Goal: Task Accomplishment & Management: Manage account settings

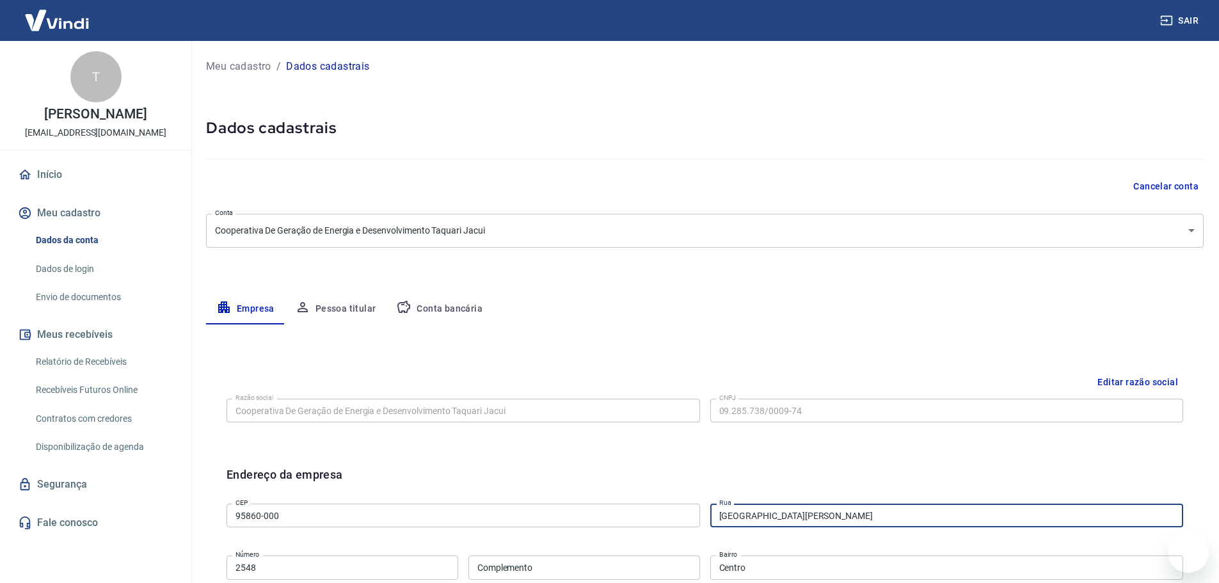
select select "RS"
select select "business"
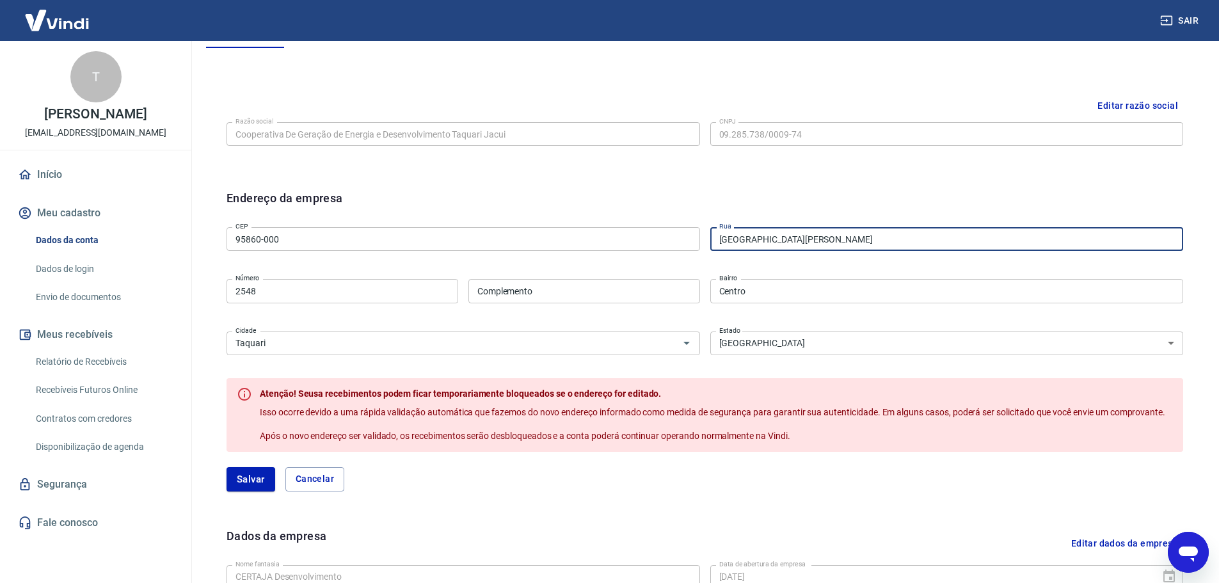
scroll to position [340, 0]
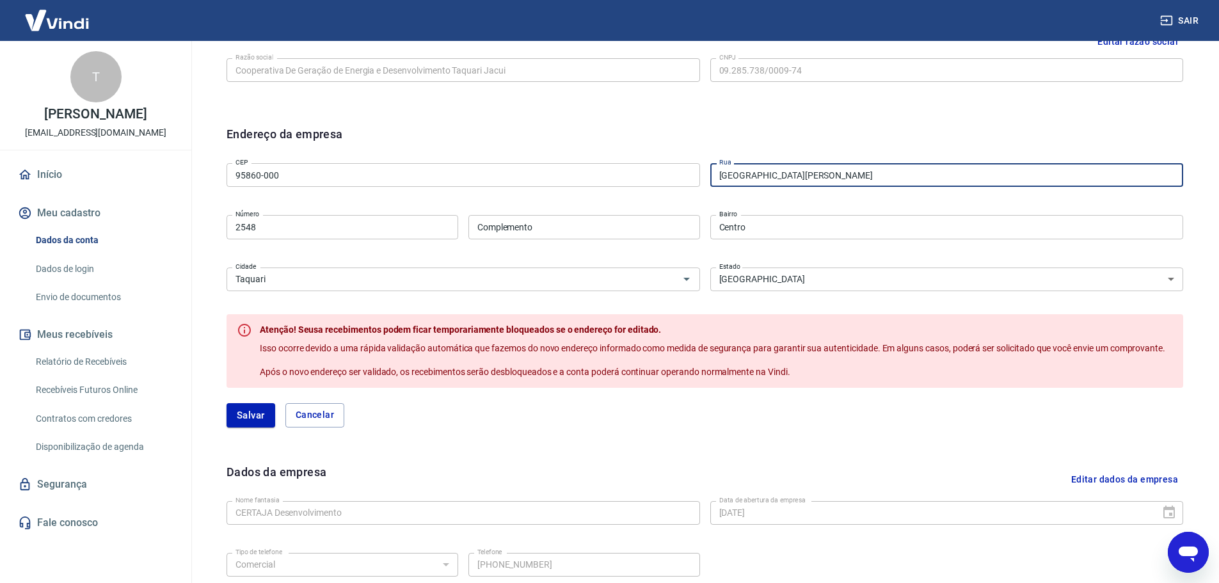
click at [70, 271] on link "Dados de login" at bounding box center [103, 269] width 145 height 26
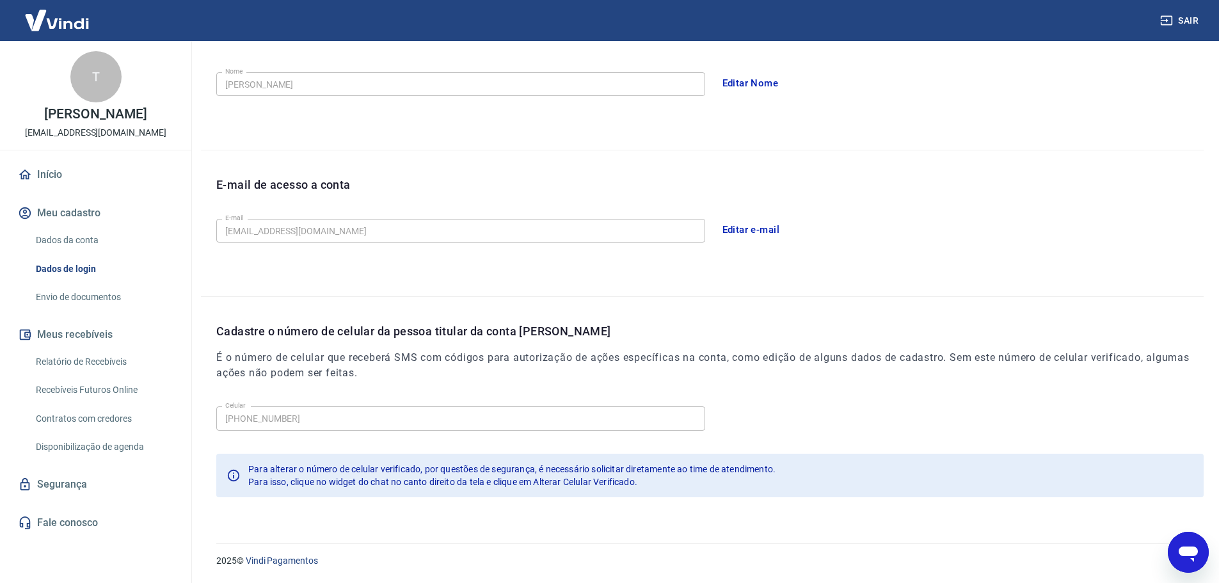
scroll to position [237, 0]
click at [762, 234] on button "Editar e-mail" at bounding box center [751, 229] width 72 height 27
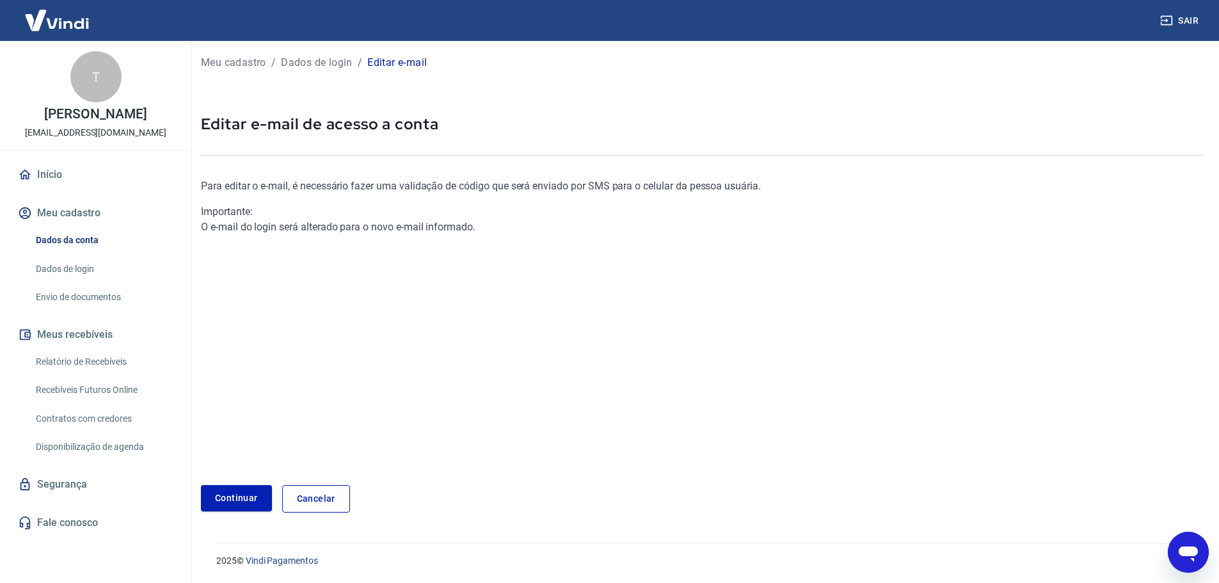
scroll to position [4, 0]
click at [243, 499] on link "Continuar" at bounding box center [236, 498] width 71 height 26
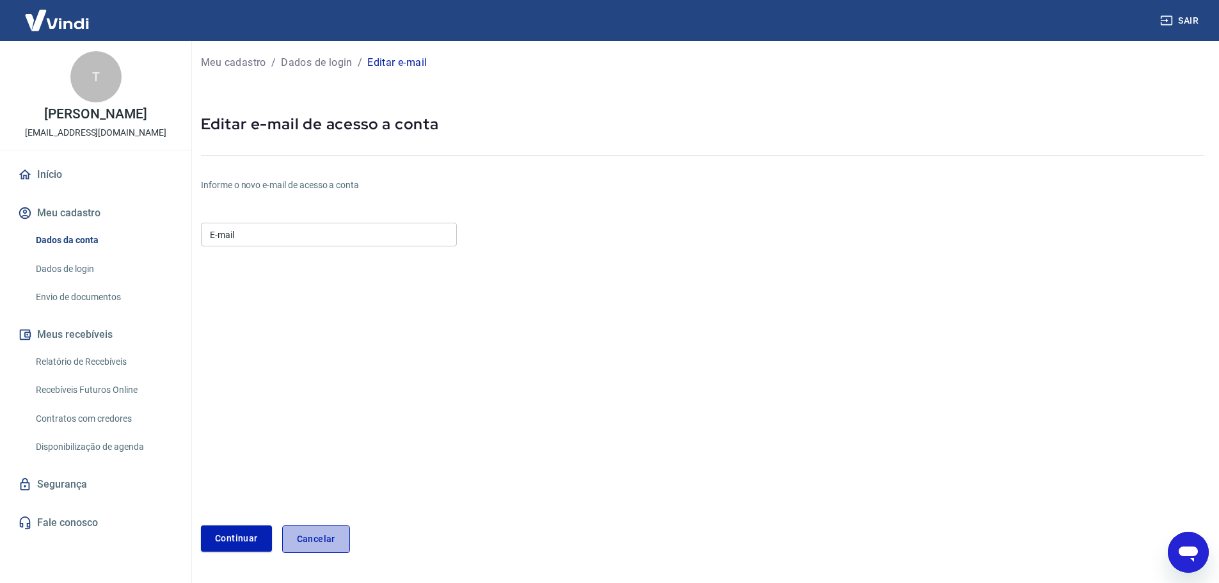
click at [319, 548] on link "Cancelar" at bounding box center [316, 539] width 68 height 28
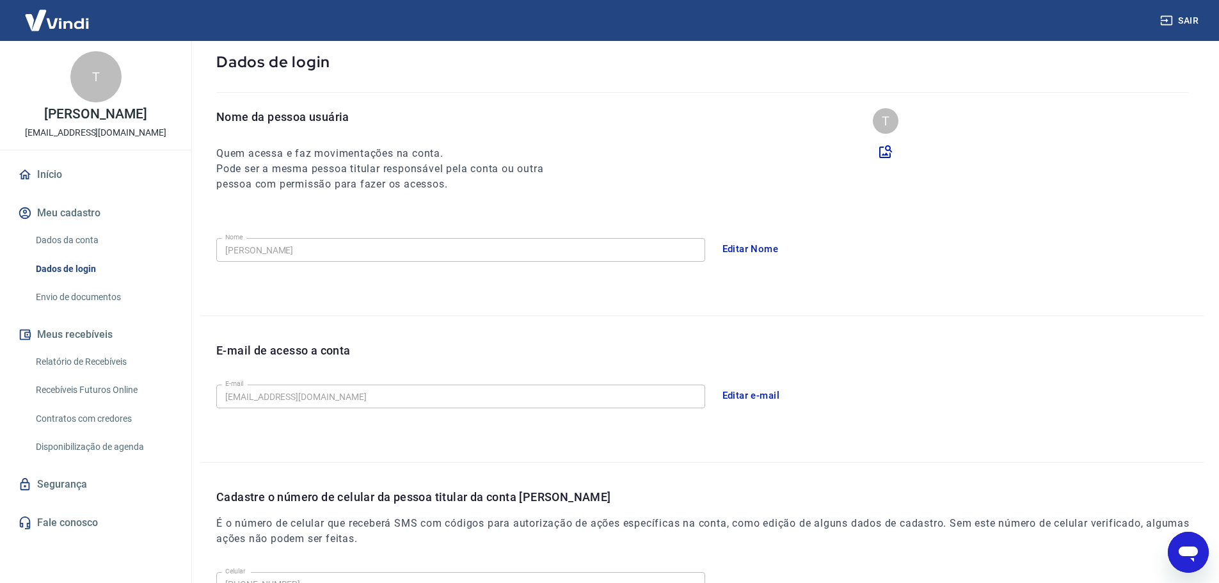
scroll to position [68, 0]
click at [87, 241] on link "Dados da conta" at bounding box center [103, 240] width 145 height 26
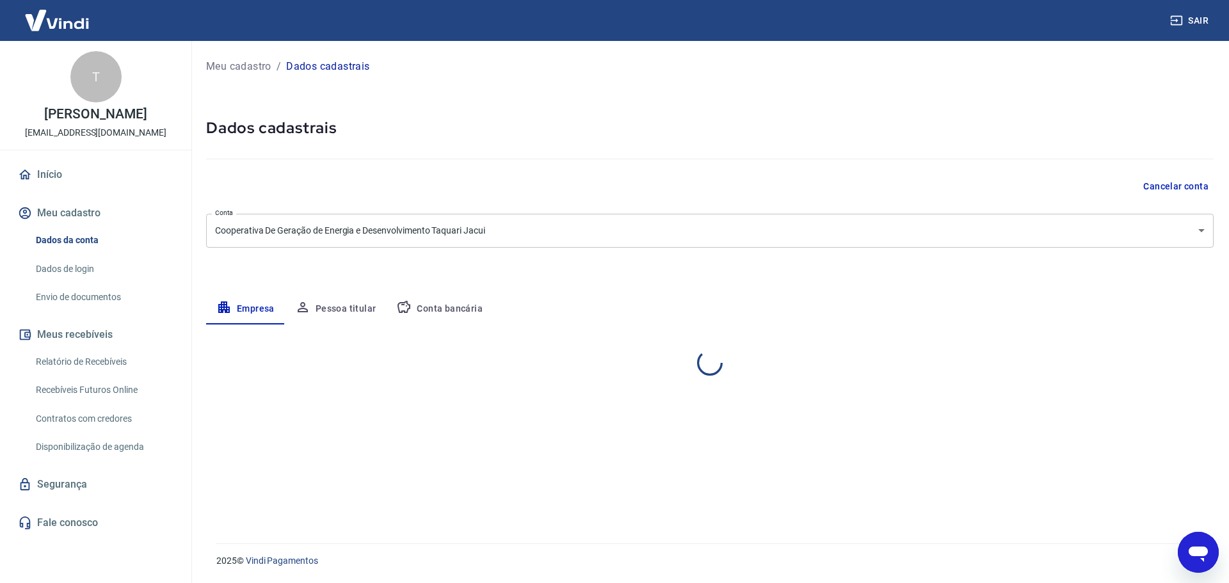
select select "RS"
select select "business"
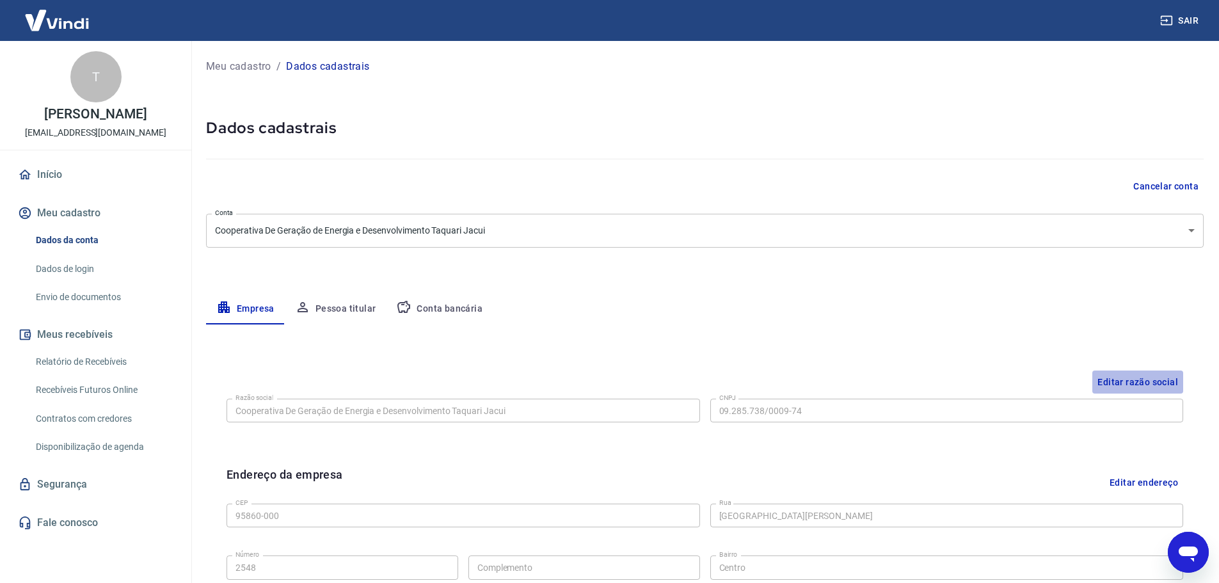
click at [1147, 378] on button "Editar razão social" at bounding box center [1137, 383] width 91 height 24
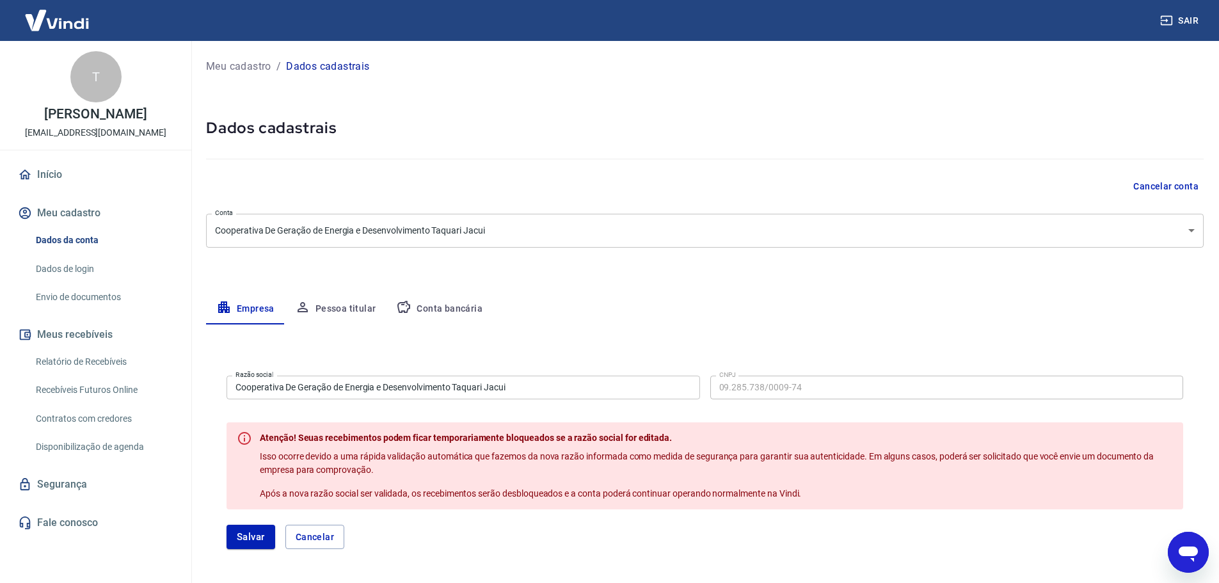
drag, startPoint x: 520, startPoint y: 387, endPoint x: 191, endPoint y: 378, distance: 329.0
click at [151, 387] on div "Sair T Tiago Souza de Oliveira tiago.oliveira@certajaagro.com.br Início Meu cad…" at bounding box center [609, 291] width 1219 height 583
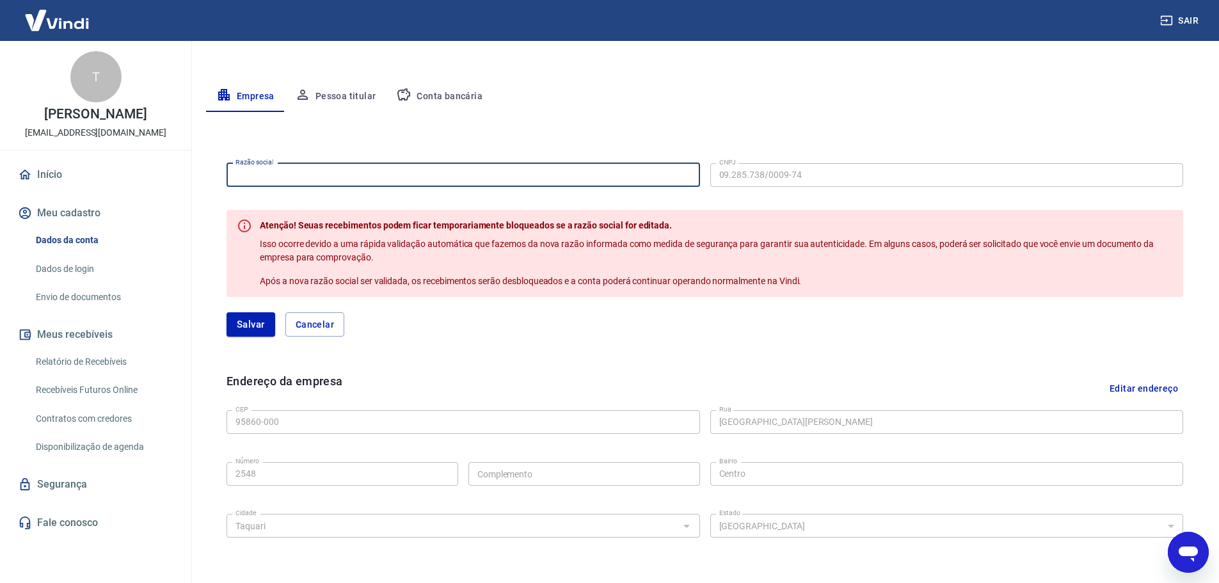
scroll to position [256, 0]
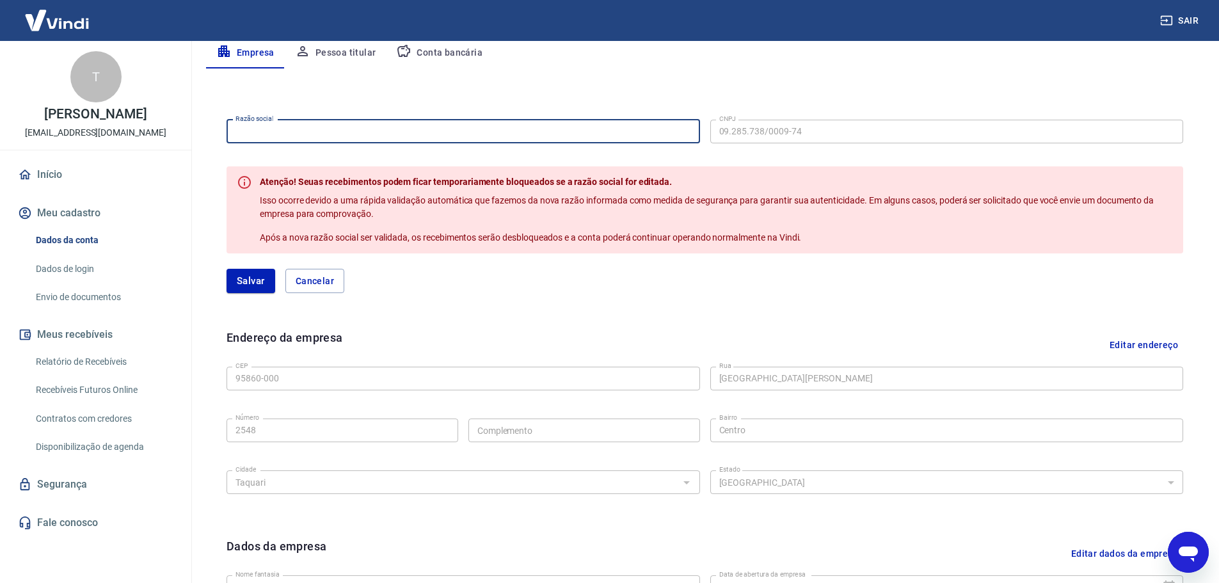
click at [1152, 340] on button "Editar endereço" at bounding box center [1144, 345] width 79 height 33
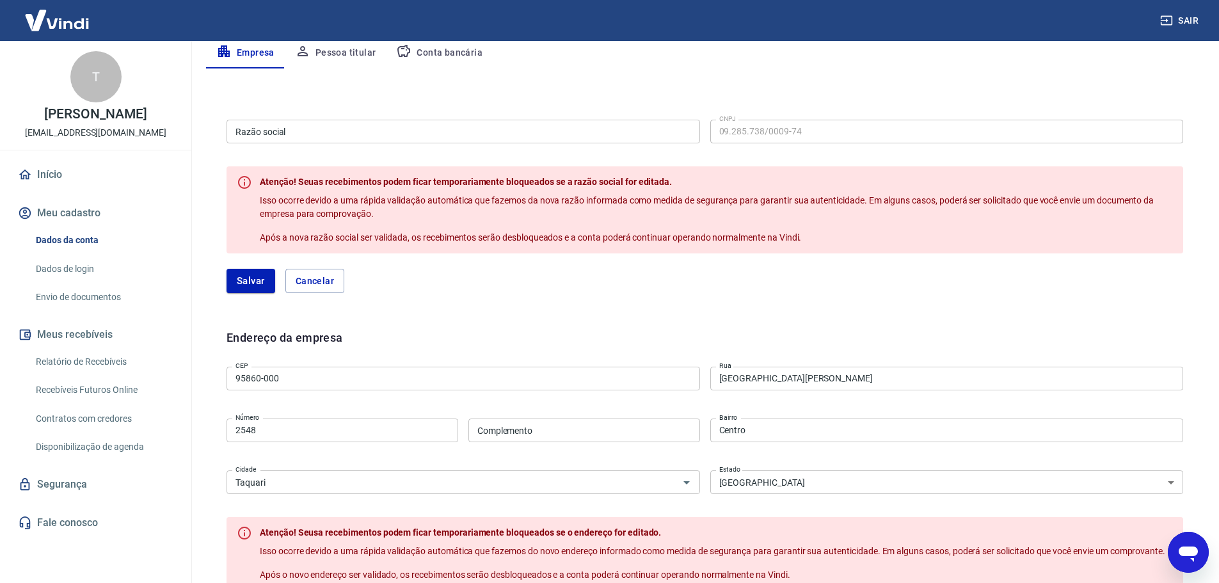
drag, startPoint x: 765, startPoint y: 376, endPoint x: 547, endPoint y: 390, distance: 218.7
click at [544, 391] on div "CEP 95860-000 CEP Rua Rua General Osório Rua Número 2548 Número Complemento Com…" at bounding box center [705, 429] width 957 height 135
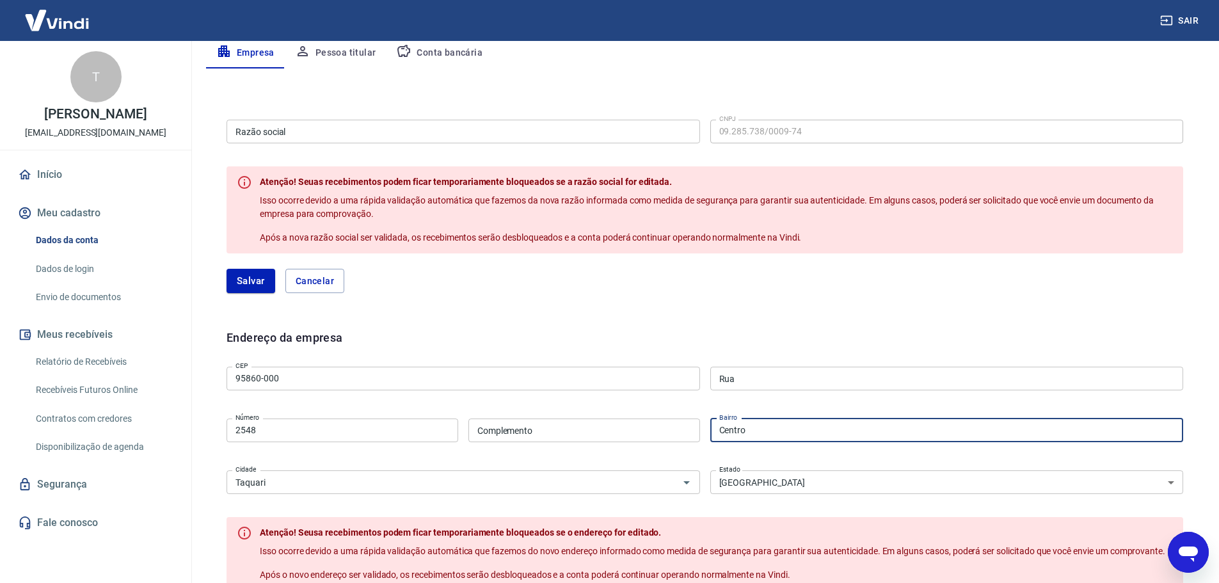
drag, startPoint x: 775, startPoint y: 429, endPoint x: 564, endPoint y: 444, distance: 211.7
click at [565, 444] on div "CEP 95860-000 CEP Rua Rua Número 2548 Número Complemento Complemento Bairro Cen…" at bounding box center [705, 429] width 957 height 135
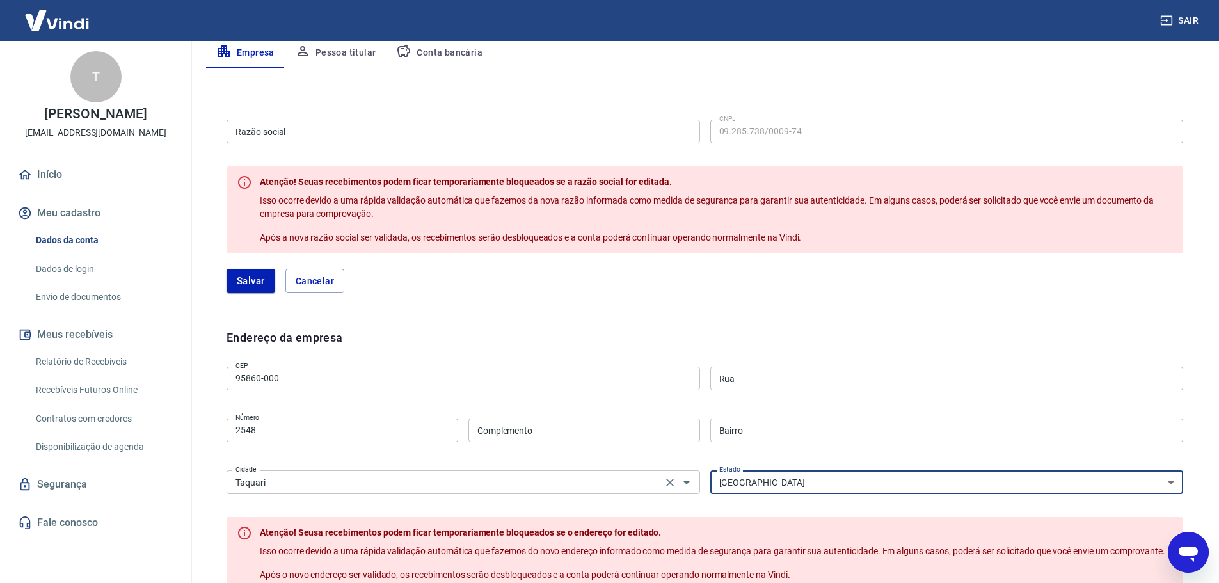
drag, startPoint x: 737, startPoint y: 480, endPoint x: 628, endPoint y: 494, distance: 110.3
click at [628, 494] on div "CEP 95860-000 CEP Rua Rua Número 2548 Número Complemento Complemento Bairro Bai…" at bounding box center [705, 429] width 957 height 135
click at [781, 482] on select "Acre Alagoas Amapá Amazonas Bahia Ceará Distrito Federal Espírito Santo Goiás M…" at bounding box center [947, 482] width 474 height 24
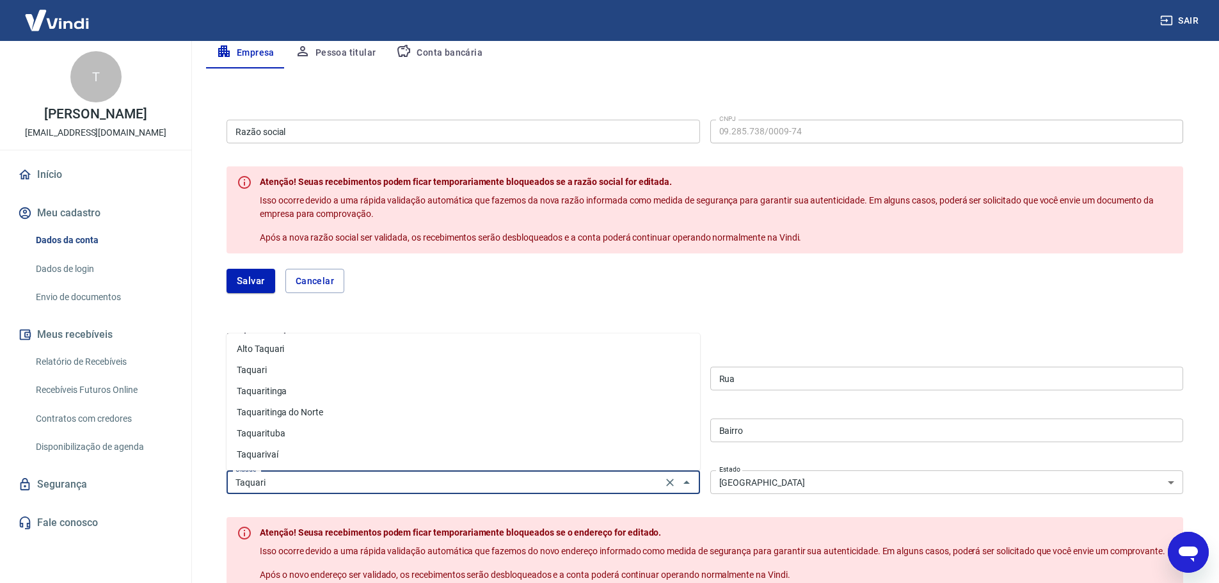
click at [598, 486] on input "Taquari" at bounding box center [444, 482] width 428 height 16
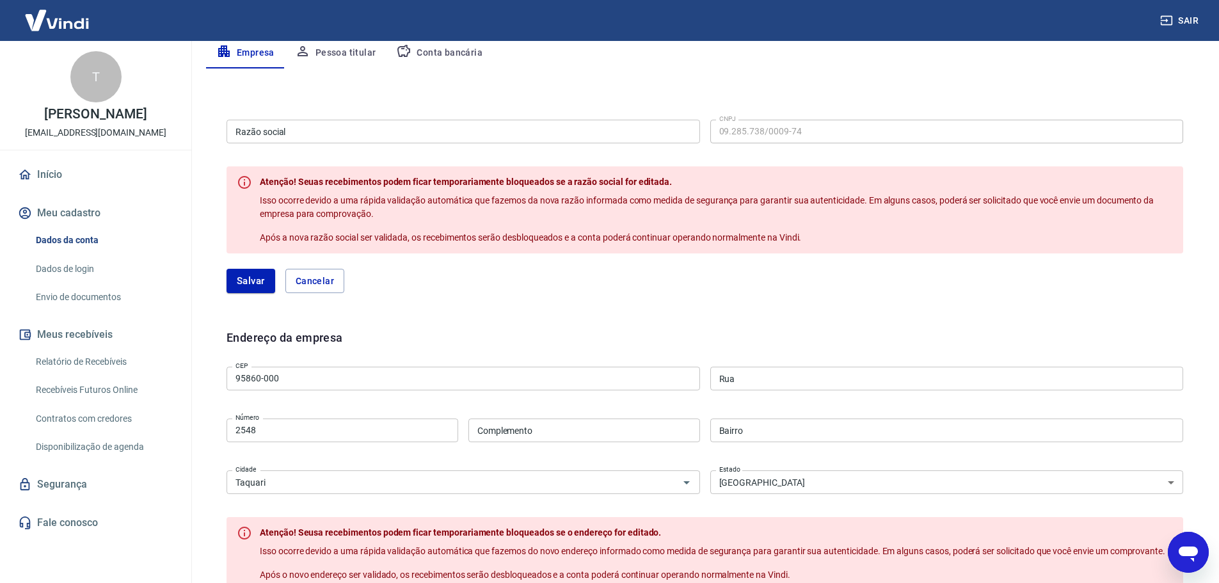
click at [767, 305] on div "Razão social Razão social CNPJ 09.285.738/0009-74 CNPJ Atenção! Seuas recebimen…" at bounding box center [704, 211] width 977 height 214
click at [372, 434] on input "2548" at bounding box center [343, 431] width 232 height 24
click at [371, 433] on input "2548" at bounding box center [343, 431] width 232 height 24
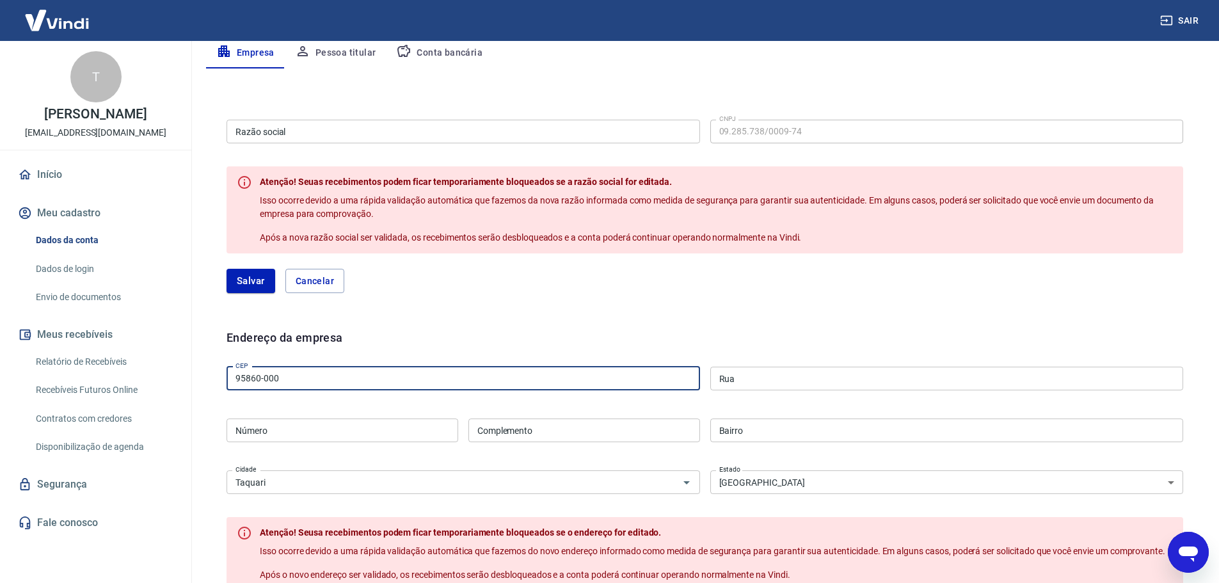
click at [367, 367] on input "95860-000" at bounding box center [464, 379] width 474 height 24
type input "9"
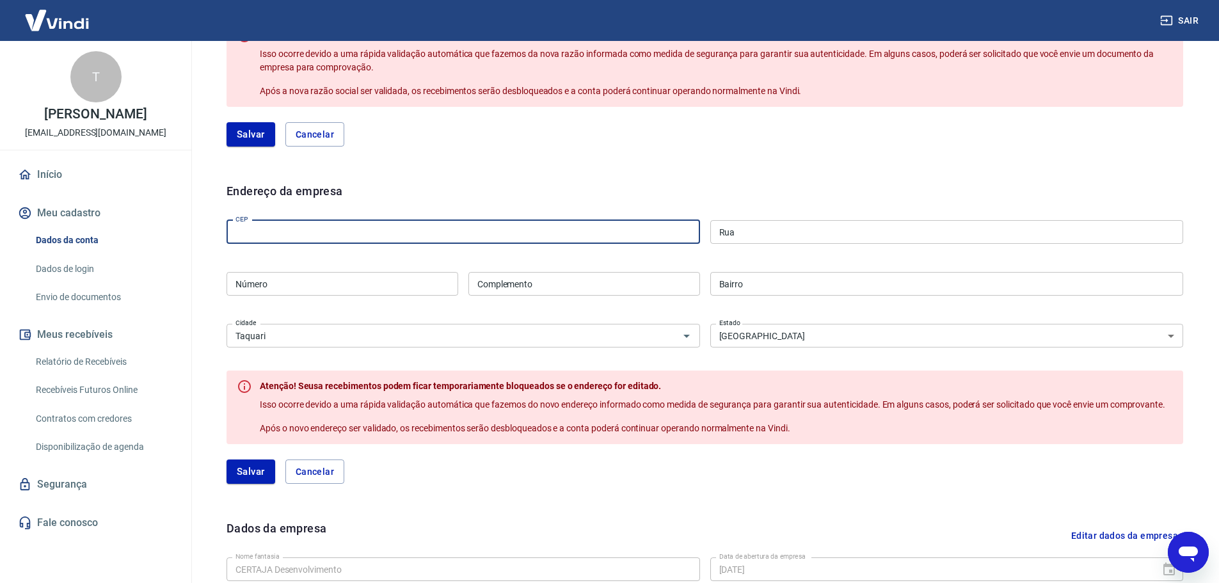
scroll to position [448, 0]
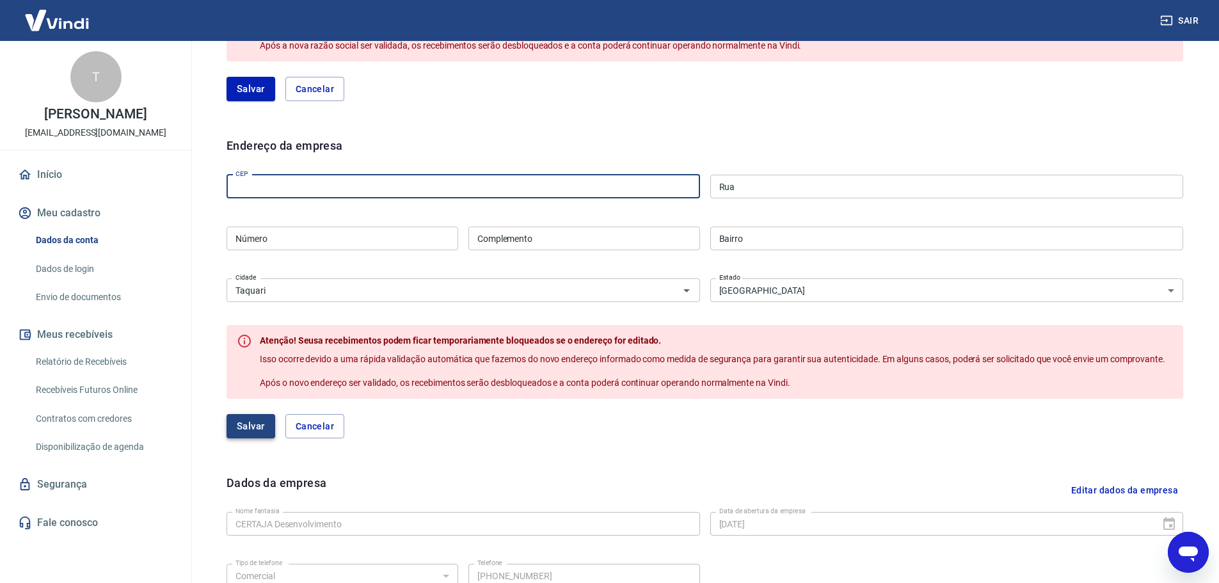
click at [251, 431] on button "Salvar" at bounding box center [251, 426] width 49 height 24
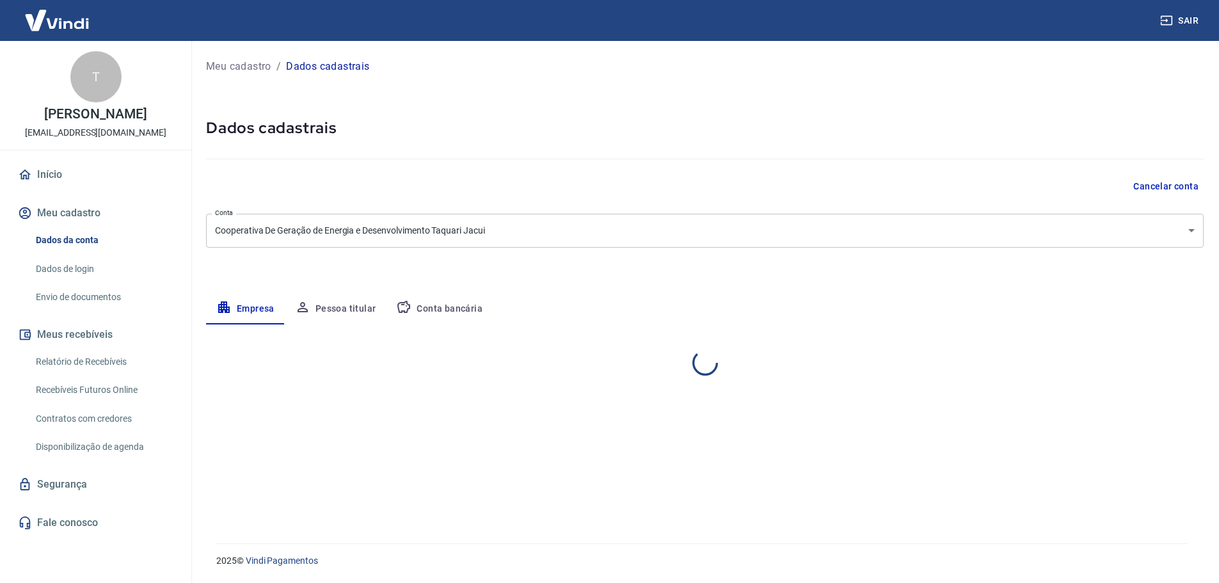
select select "RS"
select select "business"
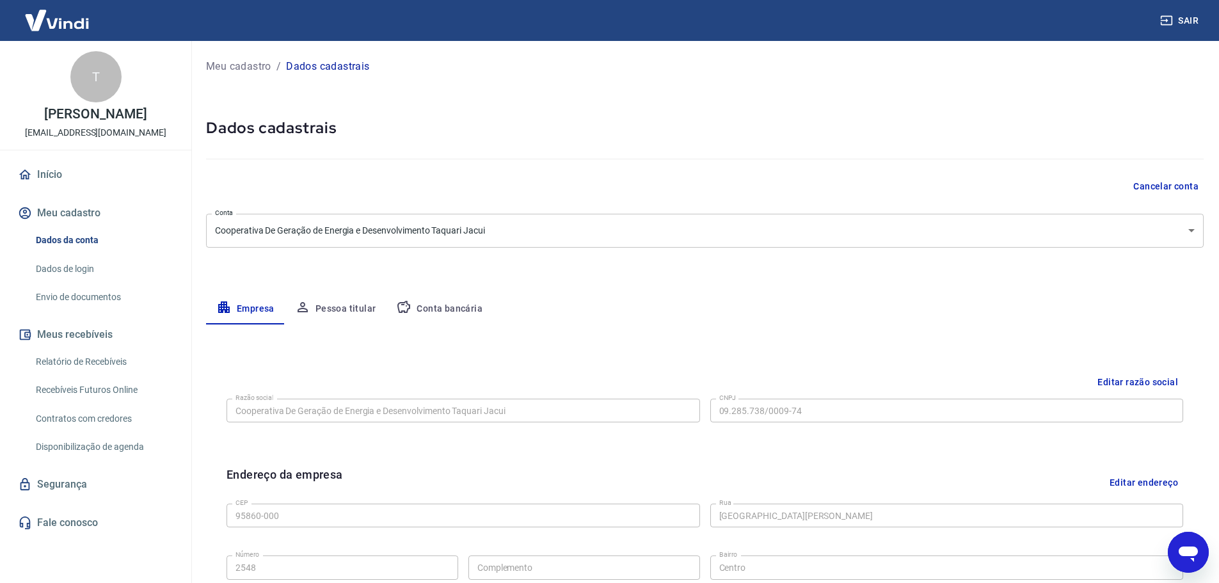
click at [333, 307] on button "Pessoa titular" at bounding box center [336, 309] width 102 height 31
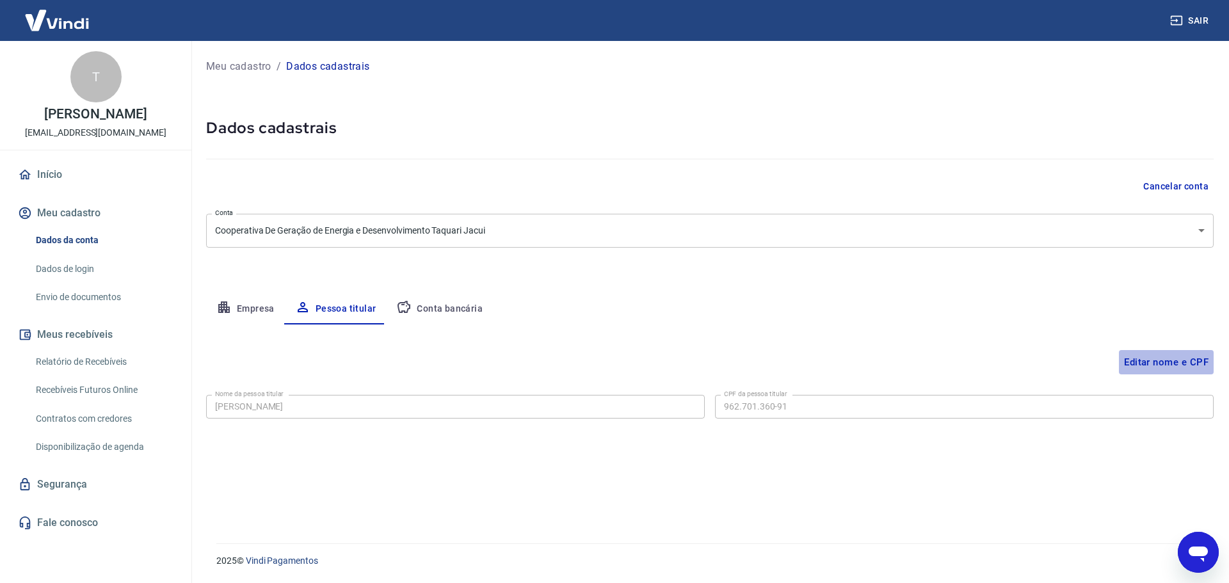
click at [1183, 363] on button "Editar nome e CPF" at bounding box center [1166, 362] width 95 height 24
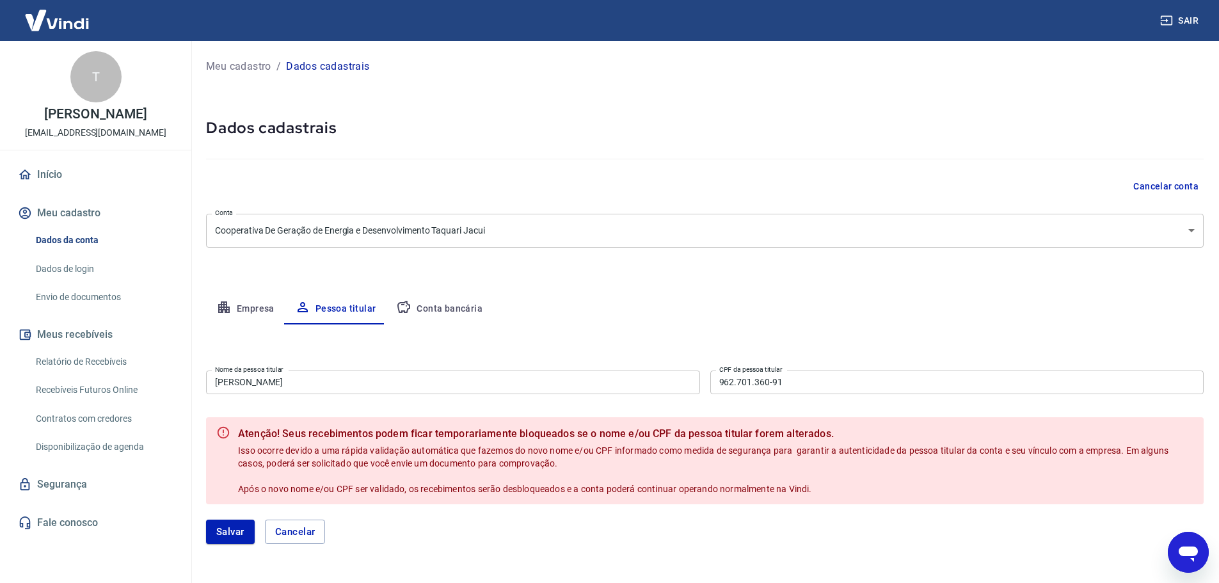
drag, startPoint x: 320, startPoint y: 381, endPoint x: 294, endPoint y: 387, distance: 26.9
click at [143, 395] on div "Sair T Tiago Souza de Oliveira tiago.oliveira@certajaagro.com.br Início Meu cad…" at bounding box center [609, 291] width 1219 height 583
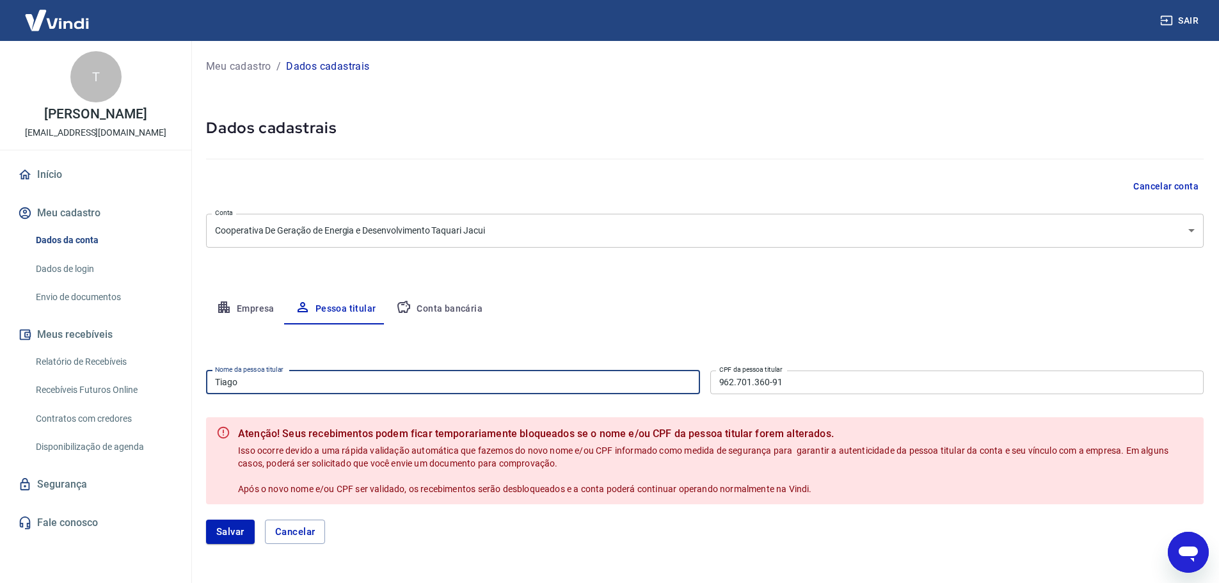
type input "[PERSON_NAME]"
click at [748, 387] on input "962.701.360-91" at bounding box center [957, 383] width 494 height 24
drag, startPoint x: 748, startPoint y: 387, endPoint x: 861, endPoint y: 387, distance: 112.6
click at [763, 387] on input "962.701.360-91" at bounding box center [957, 383] width 494 height 24
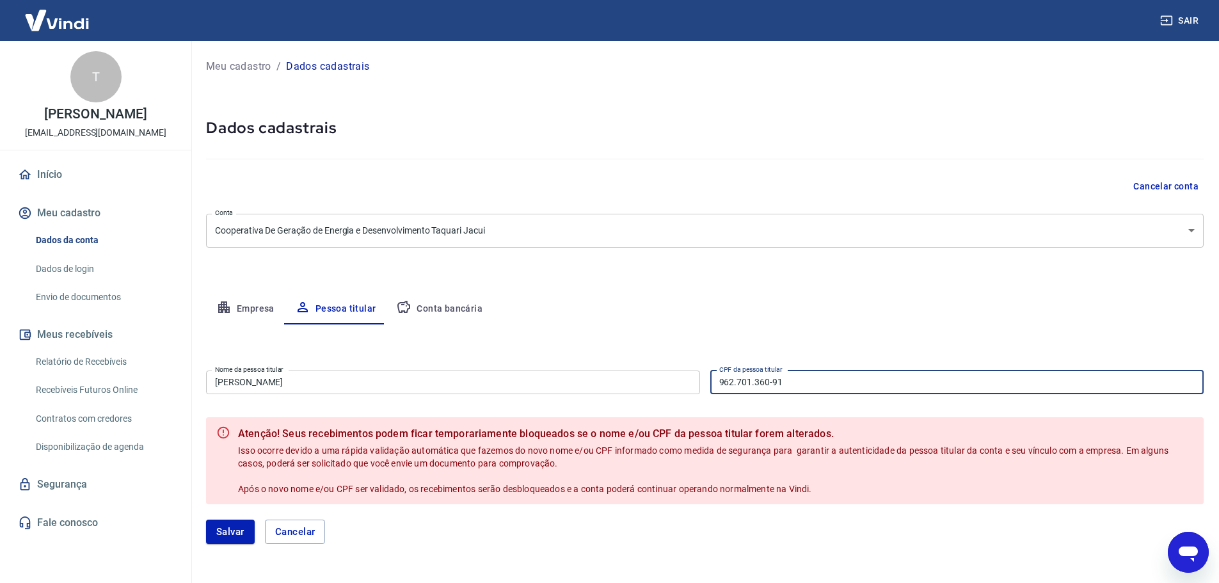
drag, startPoint x: 873, startPoint y: 383, endPoint x: 625, endPoint y: 387, distance: 248.3
click at [609, 387] on div "Nome da pessoa titular Tiago Souza de Oliveira Nome da pessoa titular CPF da pe…" at bounding box center [705, 380] width 998 height 31
type input "819.903.830-68"
click at [231, 536] on button "Salvar" at bounding box center [230, 532] width 49 height 24
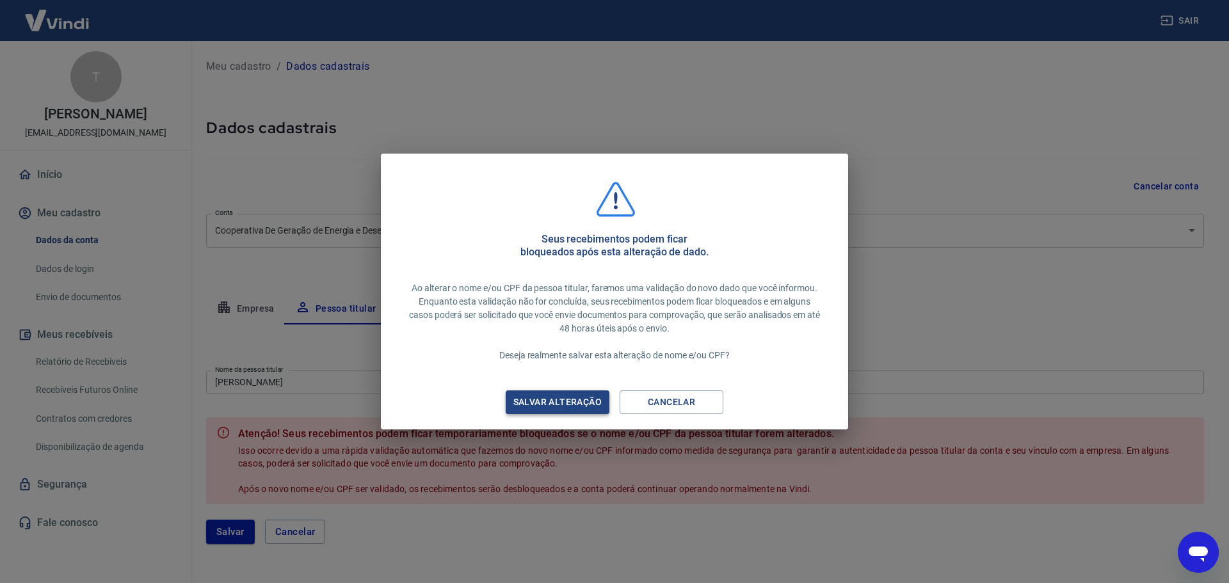
click at [589, 401] on div "Salvar alteração" at bounding box center [557, 402] width 119 height 16
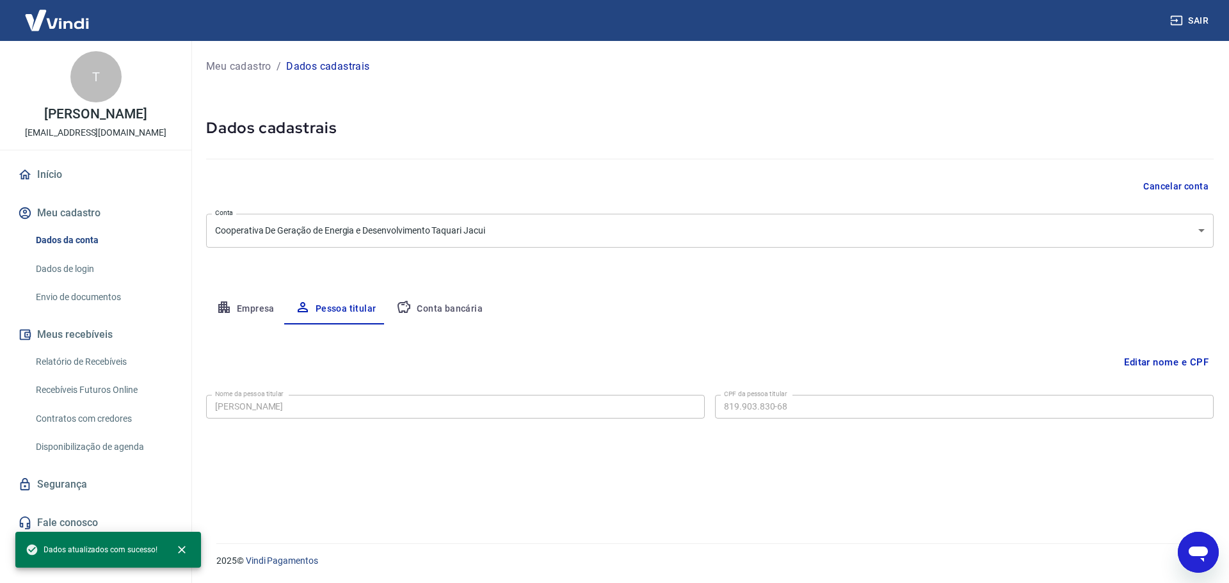
click at [461, 305] on button "Conta bancária" at bounding box center [439, 309] width 107 height 31
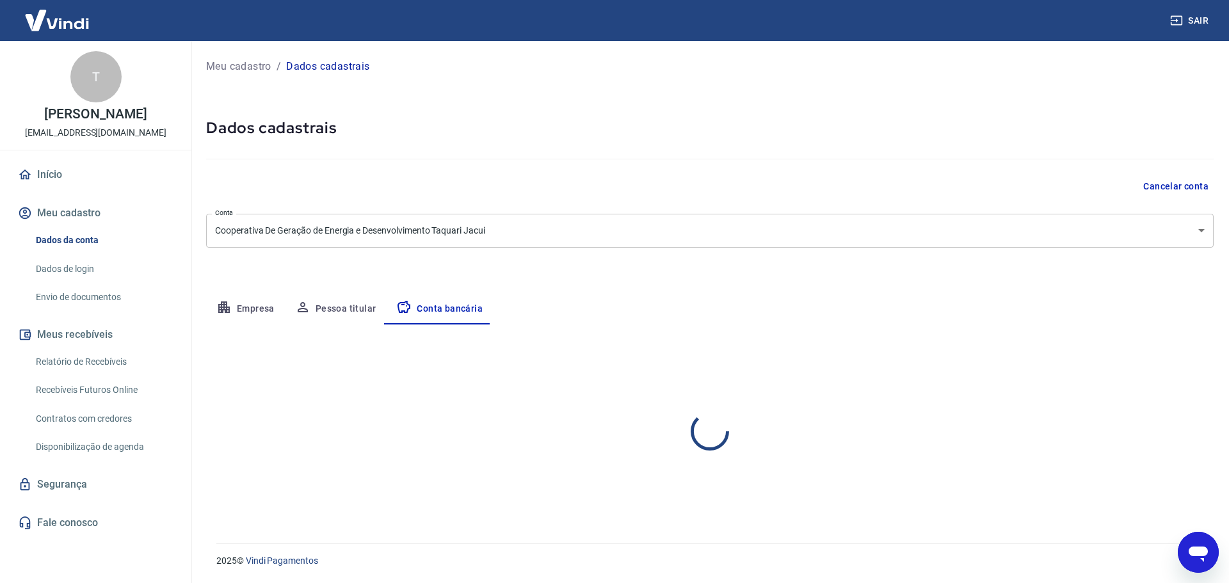
select select "1"
click at [1165, 360] on button "Editar conta bancária" at bounding box center [1159, 362] width 107 height 24
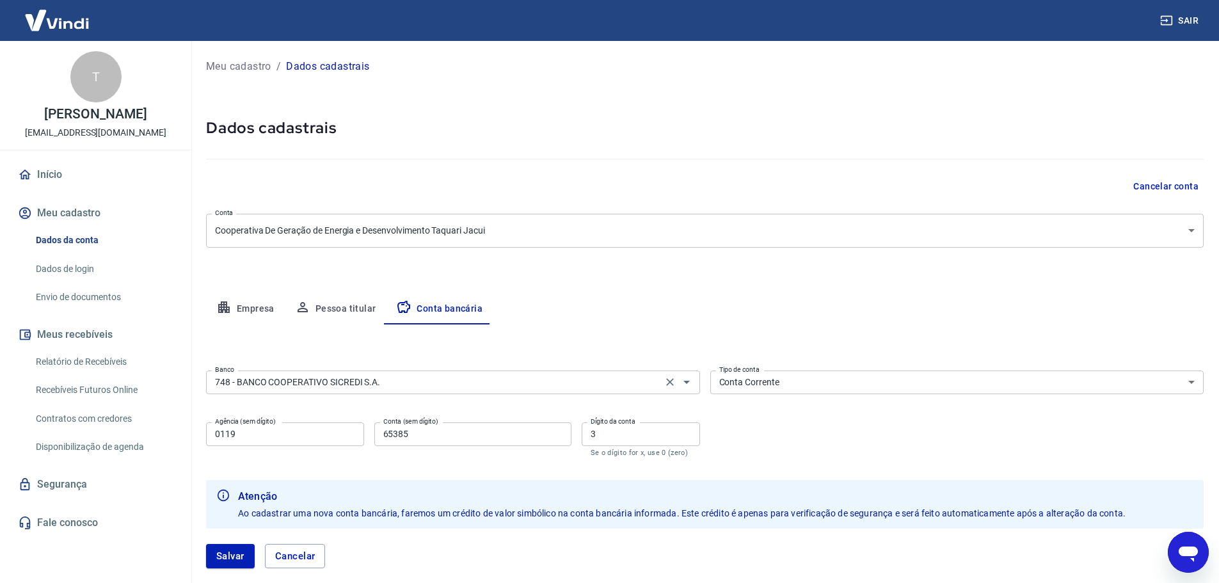
click at [437, 388] on input "748 - BANCO COOPERATIVO SICREDI S.A." at bounding box center [434, 382] width 449 height 16
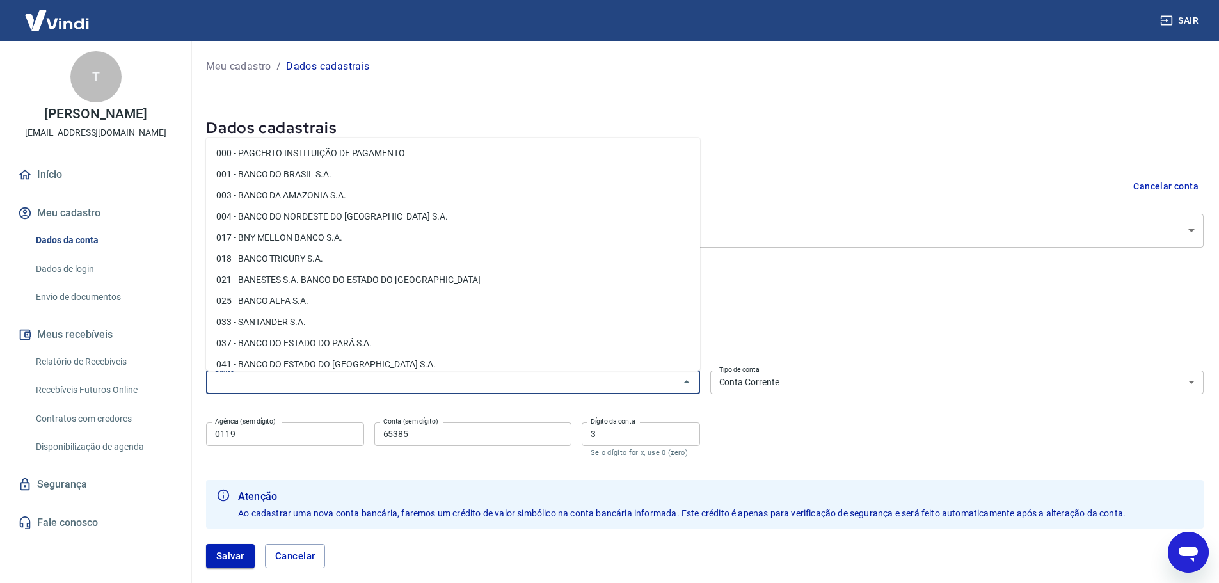
click at [748, 378] on select "Conta Corrente Conta Poupança" at bounding box center [957, 383] width 494 height 24
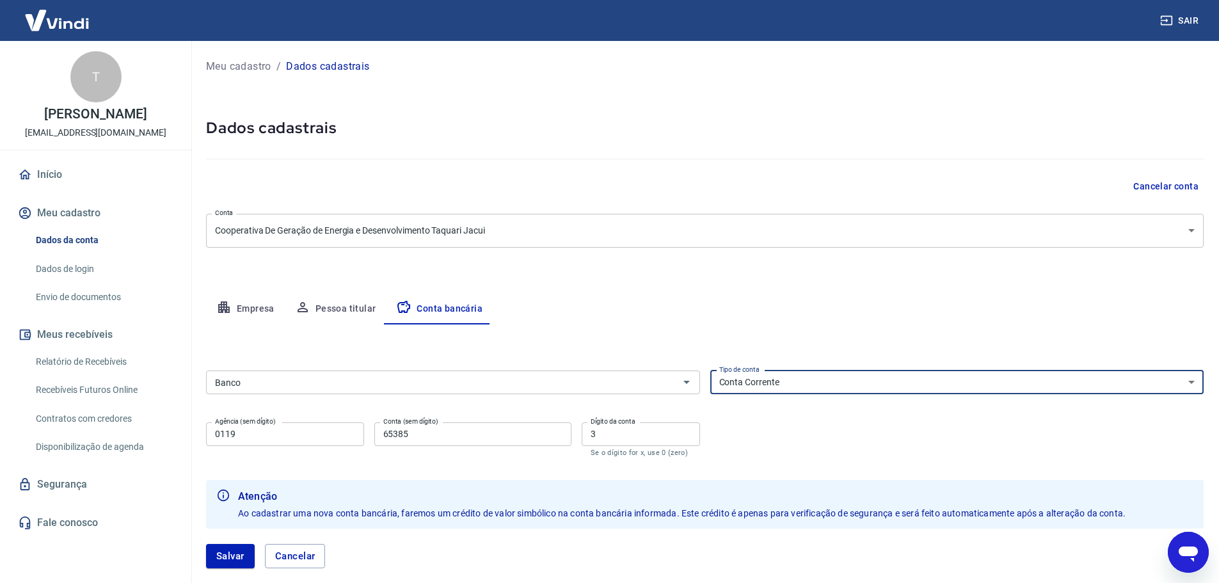
select select
click at [710, 371] on select "Conta Corrente Conta Poupança" at bounding box center [957, 383] width 494 height 24
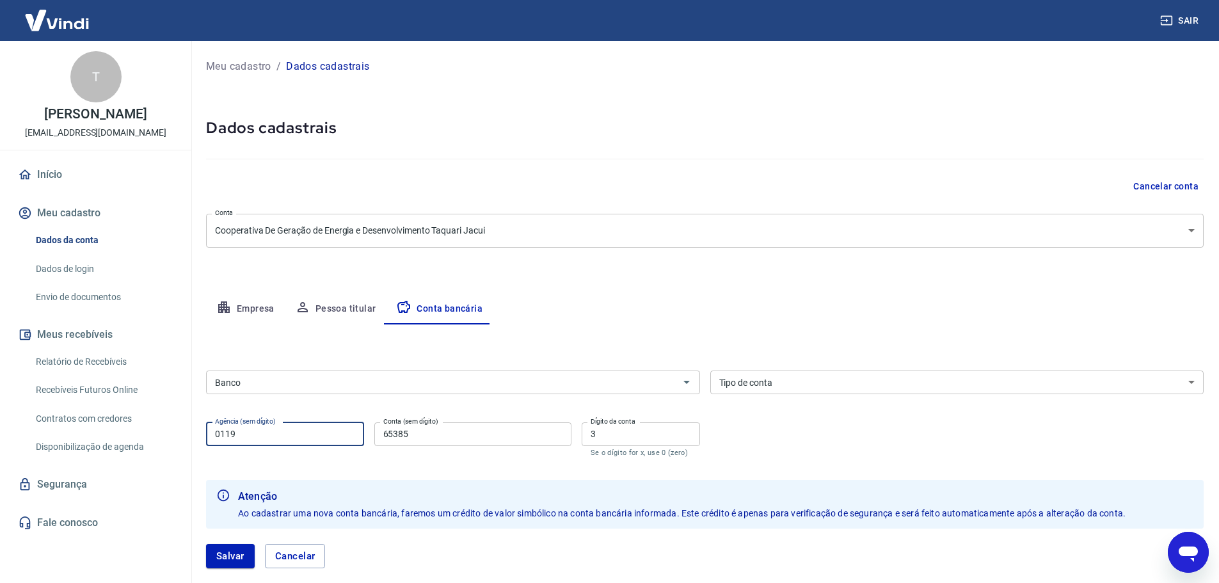
click at [288, 435] on input "0119" at bounding box center [285, 434] width 158 height 24
click at [449, 435] on input "65385" at bounding box center [472, 434] width 197 height 24
click at [616, 440] on input "3" at bounding box center [641, 434] width 118 height 24
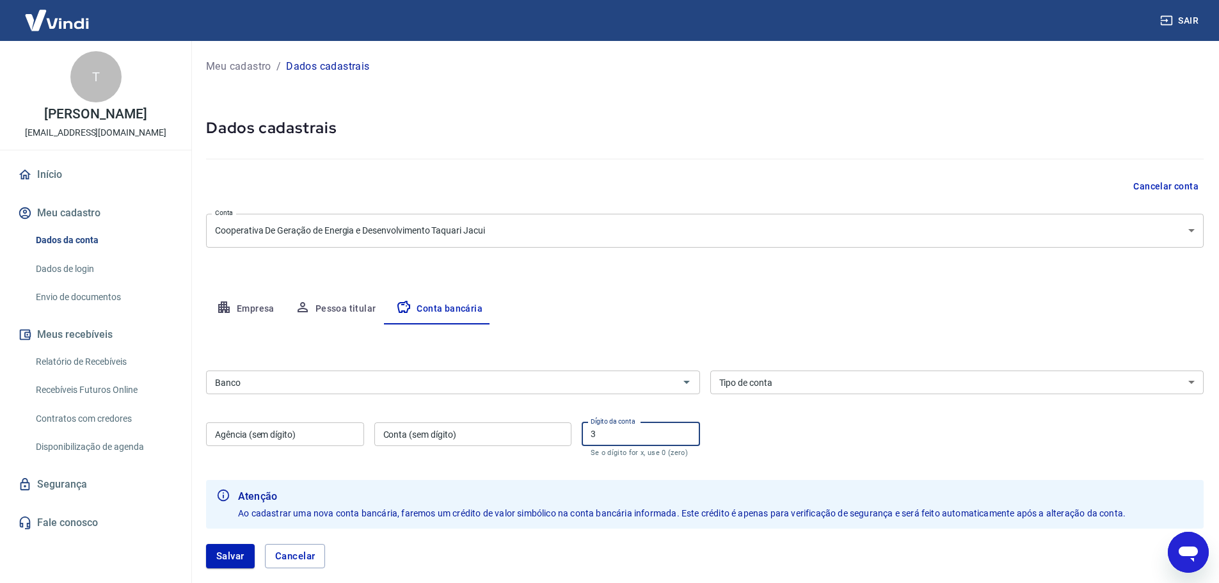
click at [616, 440] on input "3" at bounding box center [641, 434] width 118 height 24
click at [239, 552] on button "Salvar" at bounding box center [230, 556] width 49 height 24
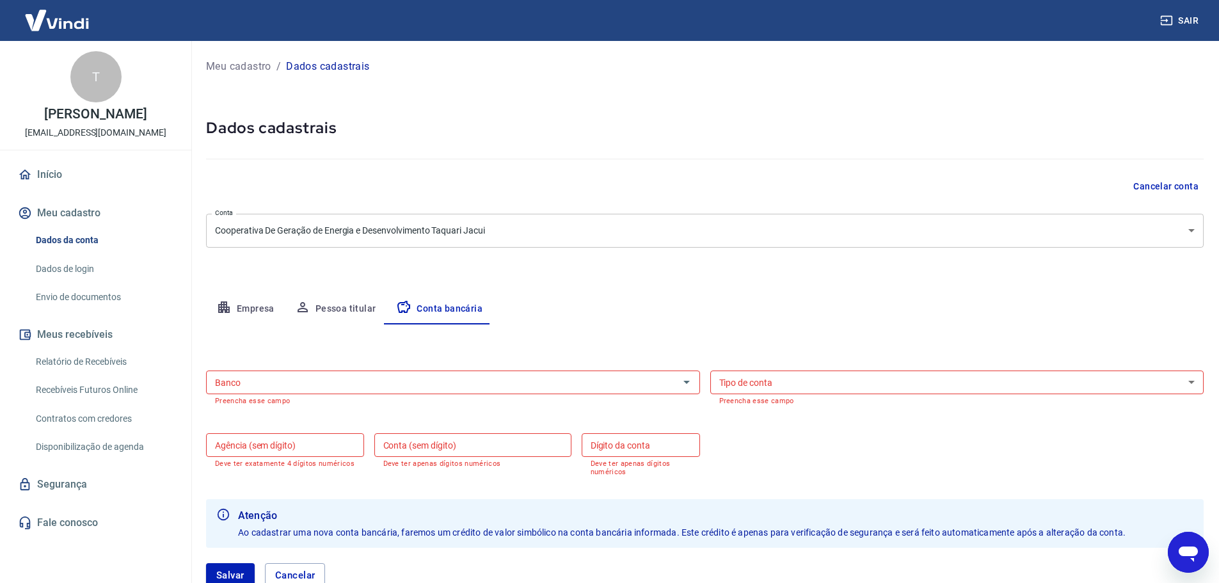
click at [238, 552] on div "Salvar Cancelar" at bounding box center [705, 575] width 998 height 55
click at [234, 575] on button "Salvar" at bounding box center [230, 575] width 49 height 24
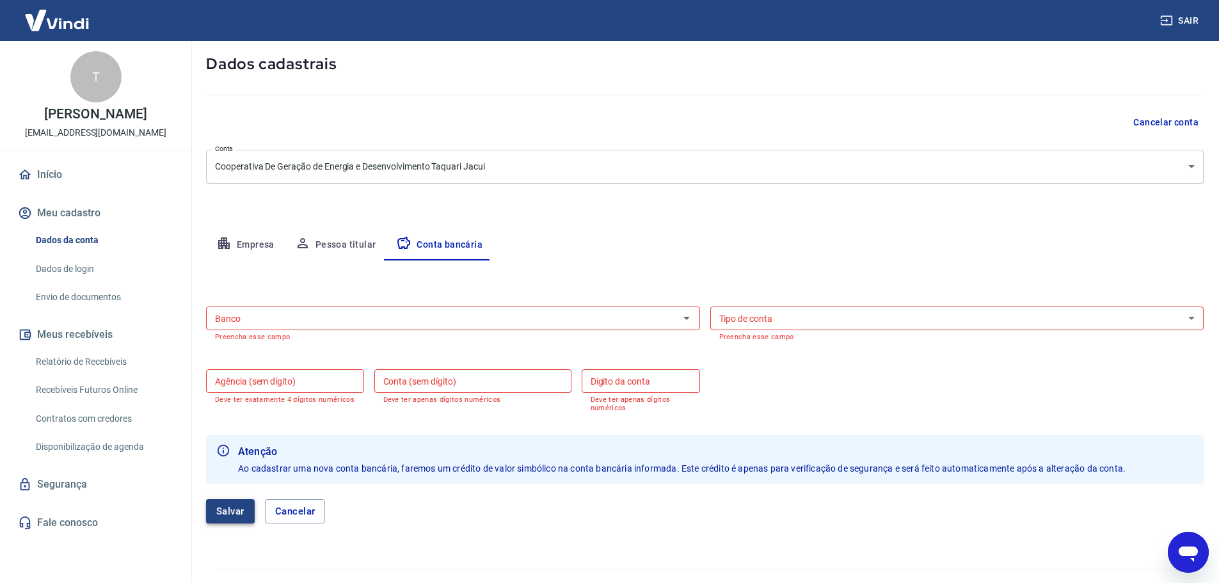
click at [225, 509] on button "Salvar" at bounding box center [230, 511] width 49 height 24
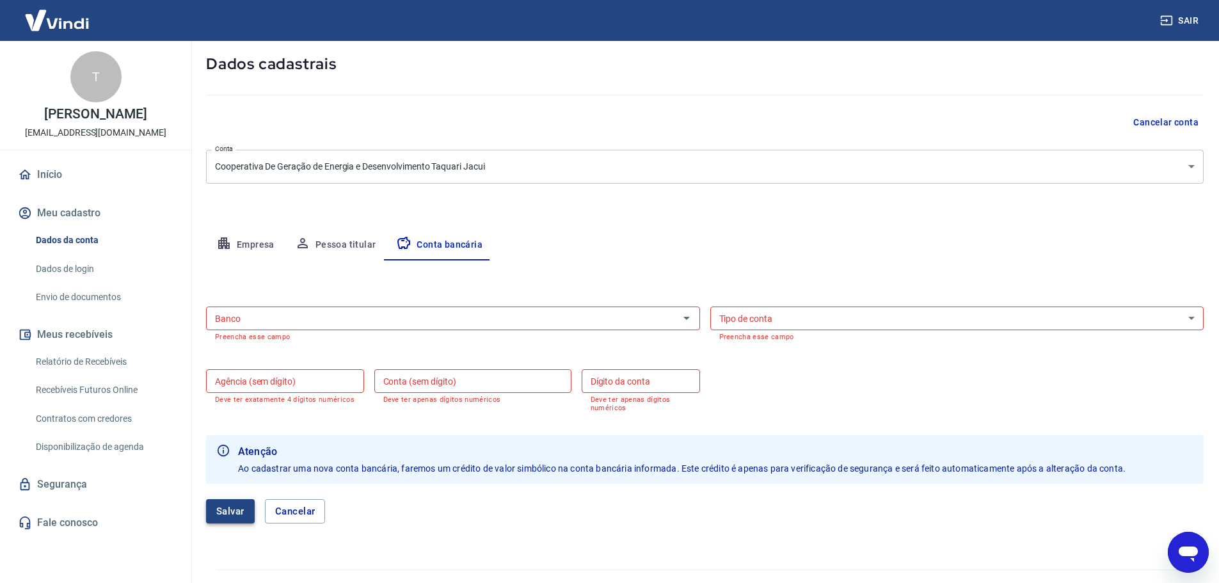
click at [225, 509] on button "Salvar" at bounding box center [230, 511] width 49 height 24
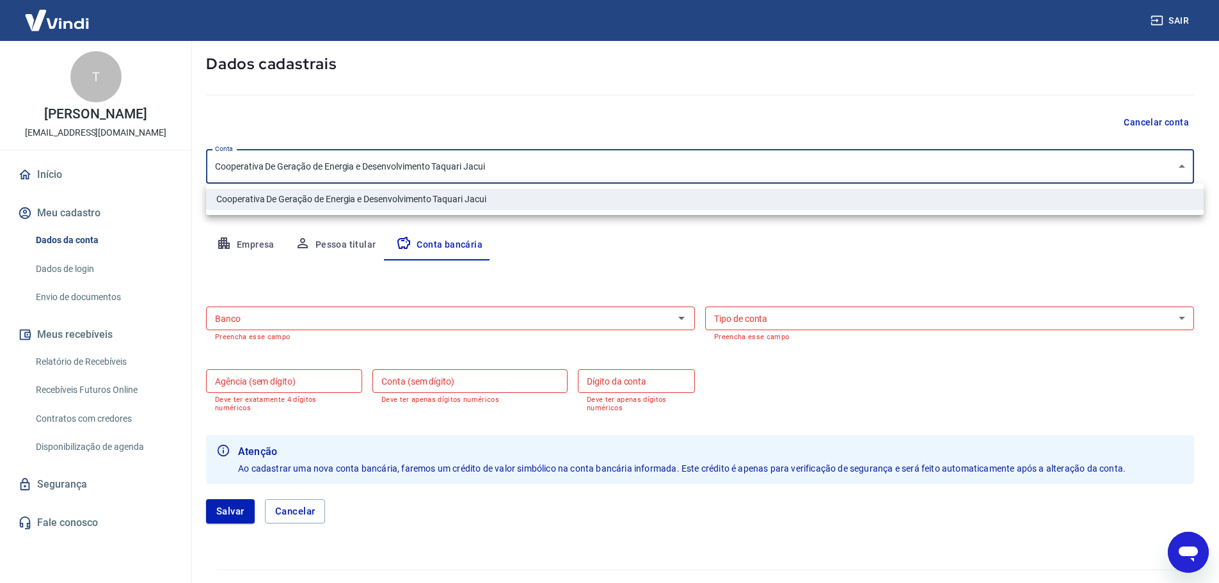
click at [1083, 167] on body "Sair T Tiago Souza de Oliveira tiago.oliveira@certajaagro.com.br Início Meu cad…" at bounding box center [609, 227] width 1219 height 583
click at [1083, 167] on div at bounding box center [614, 291] width 1229 height 583
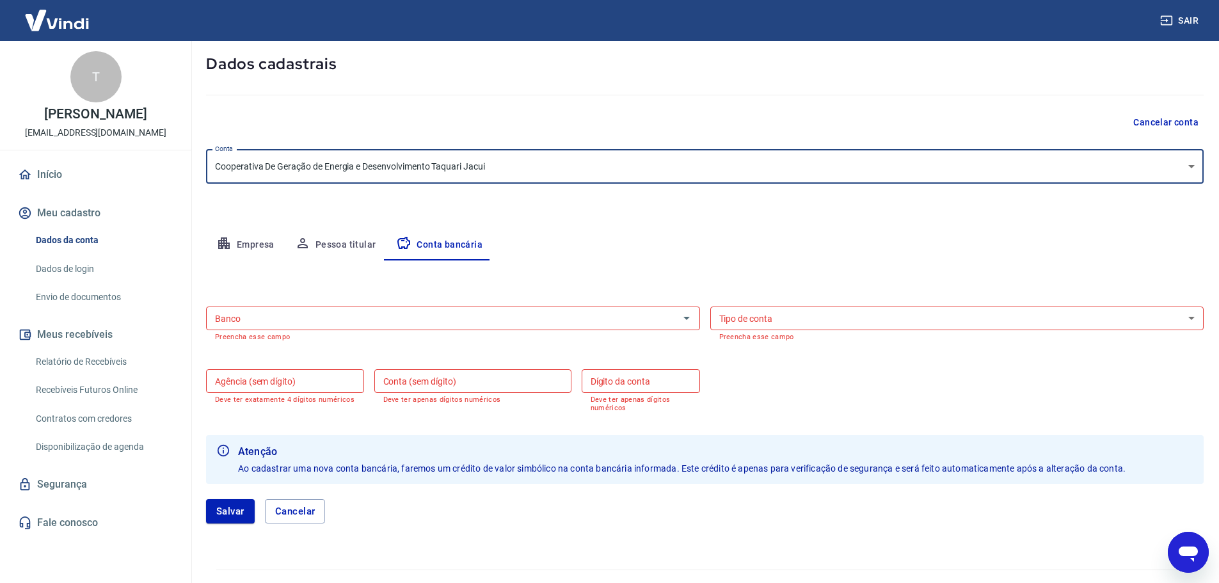
click at [452, 314] on input "Banco" at bounding box center [442, 318] width 465 height 16
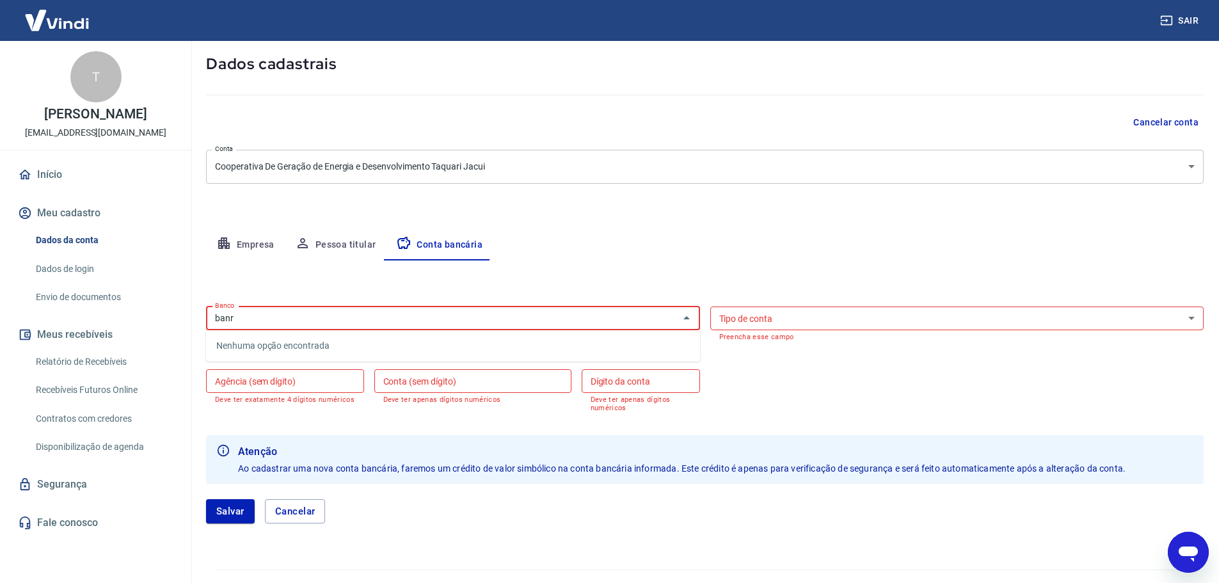
type input "banri"
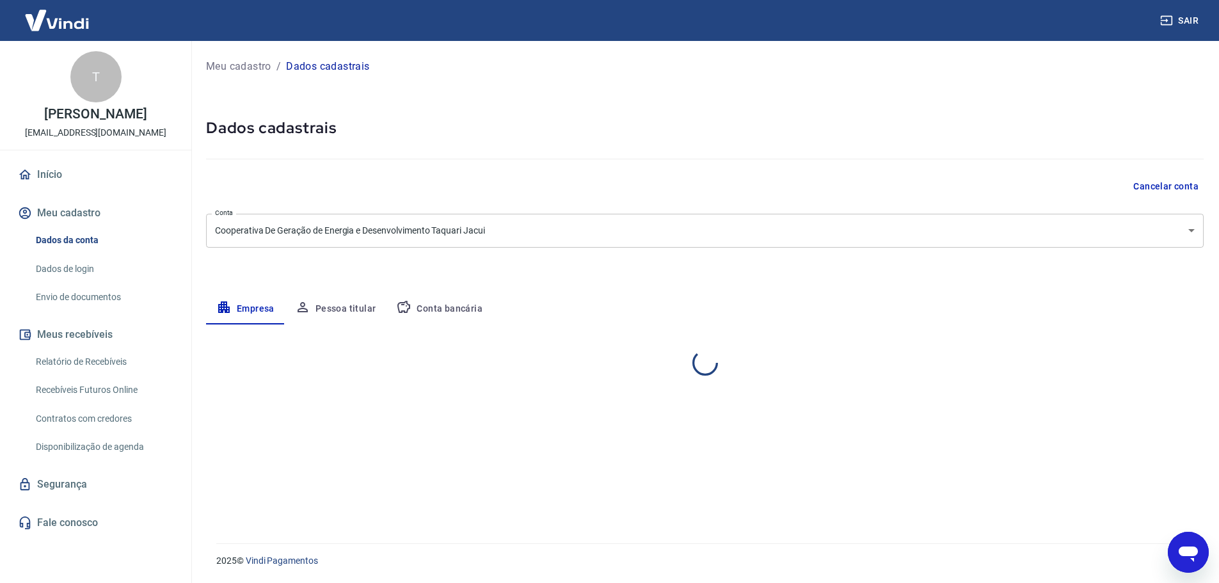
select select "RS"
select select "business"
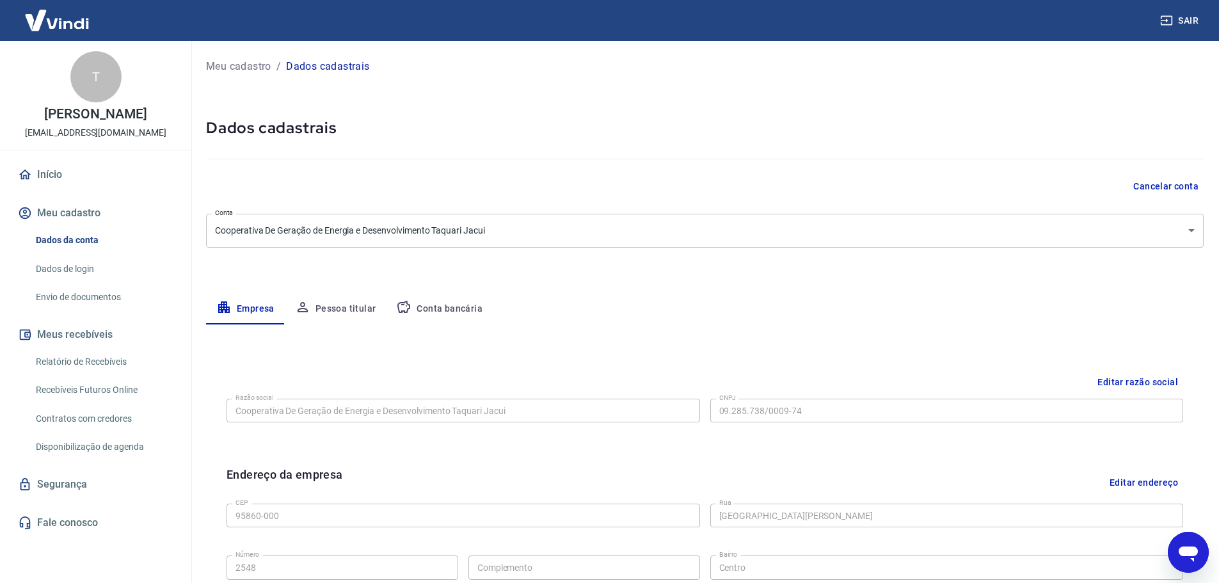
click at [436, 306] on button "Conta bancária" at bounding box center [439, 309] width 107 height 31
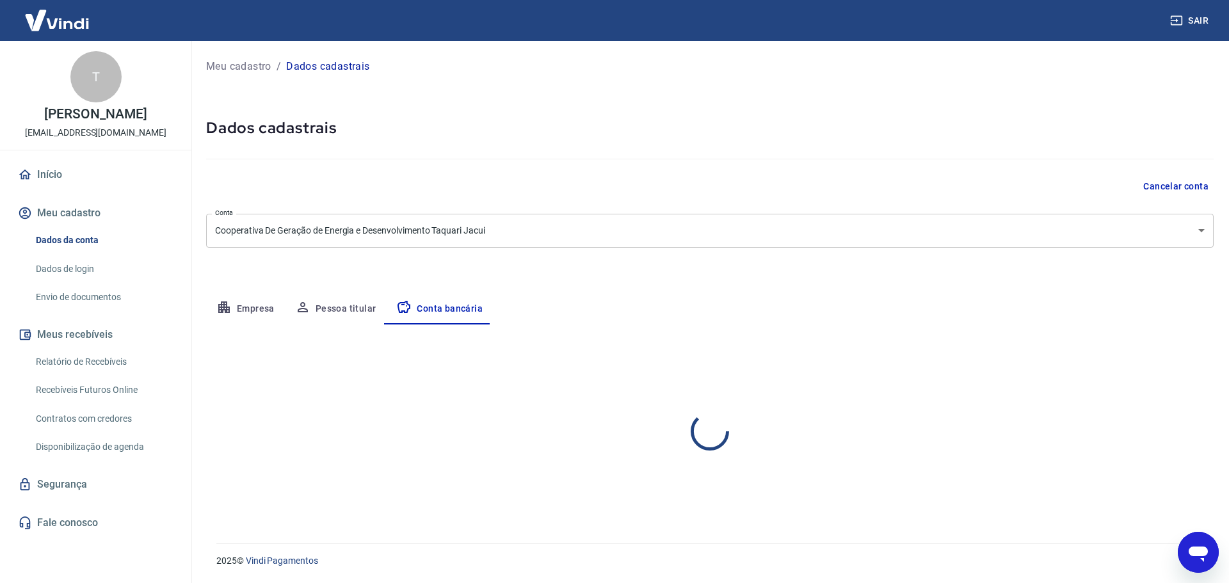
select select "1"
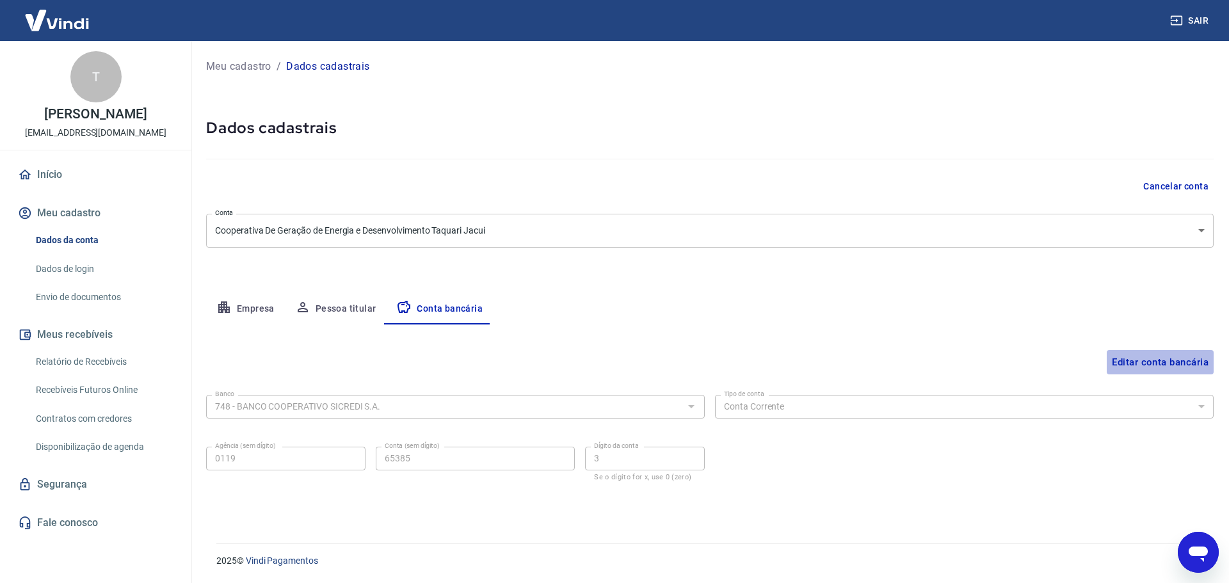
click at [1135, 365] on button "Editar conta bancária" at bounding box center [1159, 362] width 107 height 24
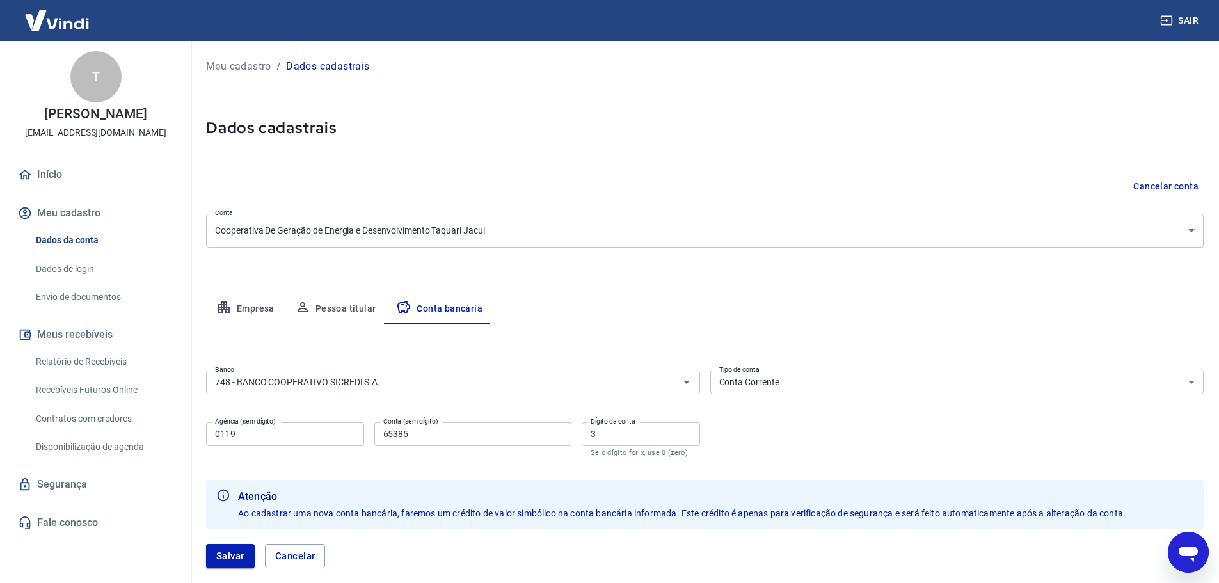
click at [628, 431] on input "3" at bounding box center [641, 434] width 118 height 24
click at [227, 556] on button "Salvar" at bounding box center [230, 556] width 49 height 24
click at [623, 436] on input "300" at bounding box center [641, 434] width 118 height 24
drag, startPoint x: 595, startPoint y: 438, endPoint x: 577, endPoint y: 435, distance: 18.1
click at [577, 435] on div "Agência (sem dígito) 0119 Agência (sem dígito) Conta (sem dígito) 65385 Conta (…" at bounding box center [453, 438] width 494 height 42
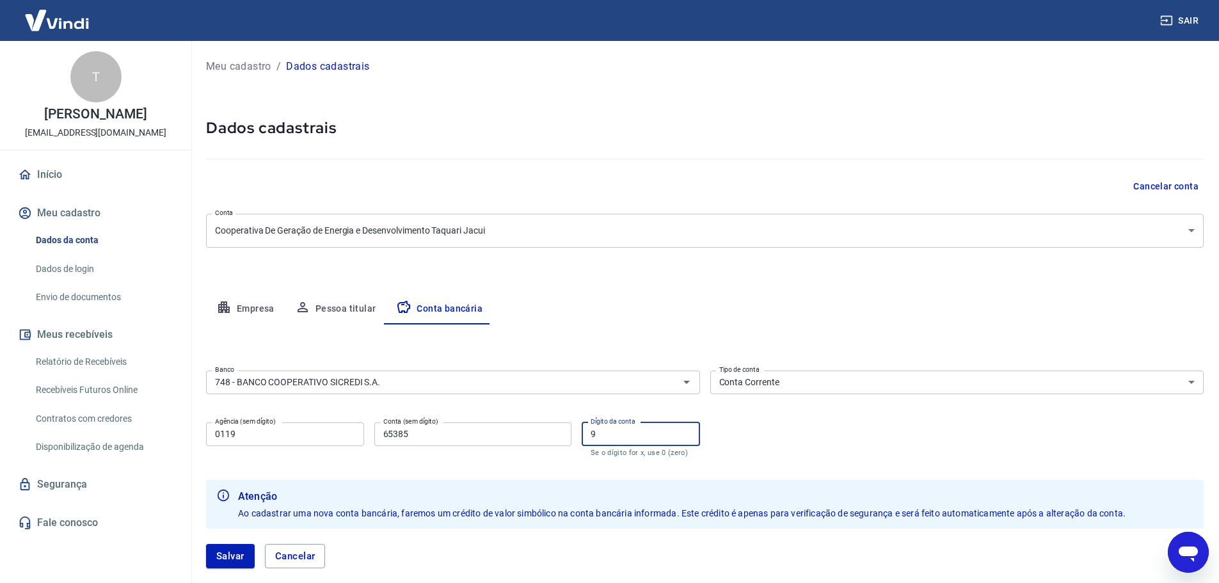
type input "9"
click at [484, 442] on input "65385" at bounding box center [472, 434] width 197 height 24
drag, startPoint x: 494, startPoint y: 437, endPoint x: 376, endPoint y: 438, distance: 118.4
click at [376, 438] on input "65385" at bounding box center [472, 434] width 197 height 24
type input "99999"
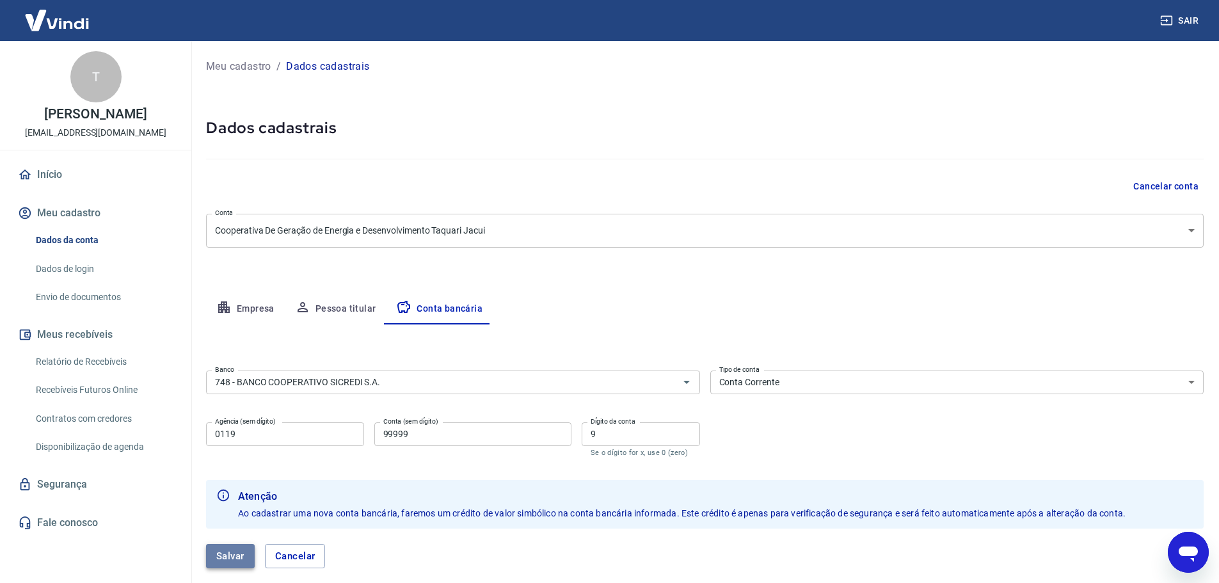
click at [240, 553] on button "Salvar" at bounding box center [230, 556] width 49 height 24
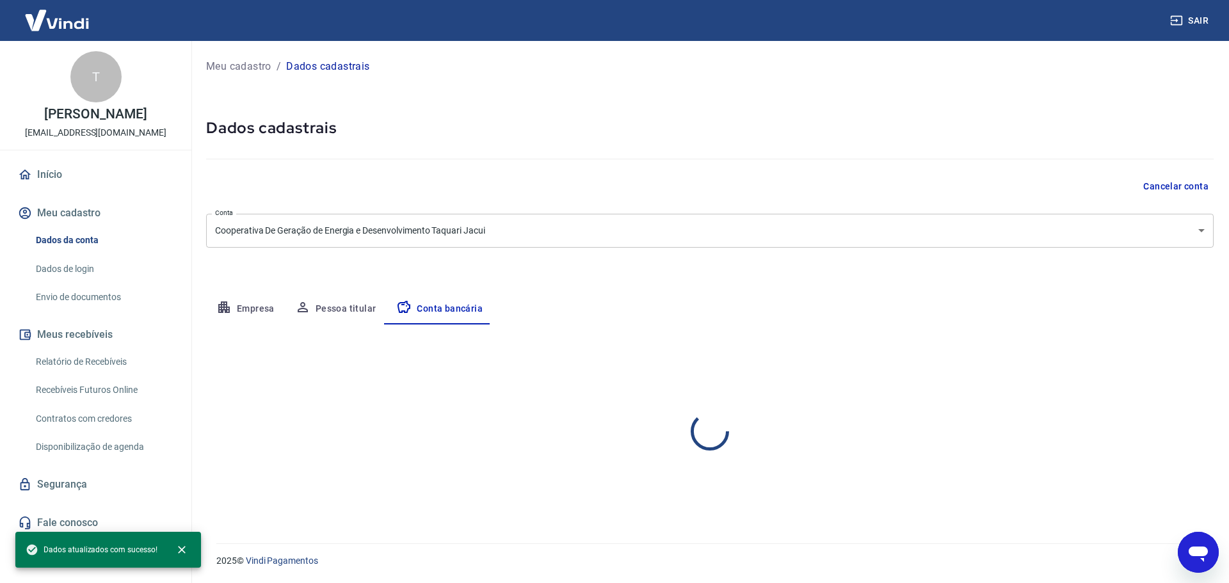
select select "1"
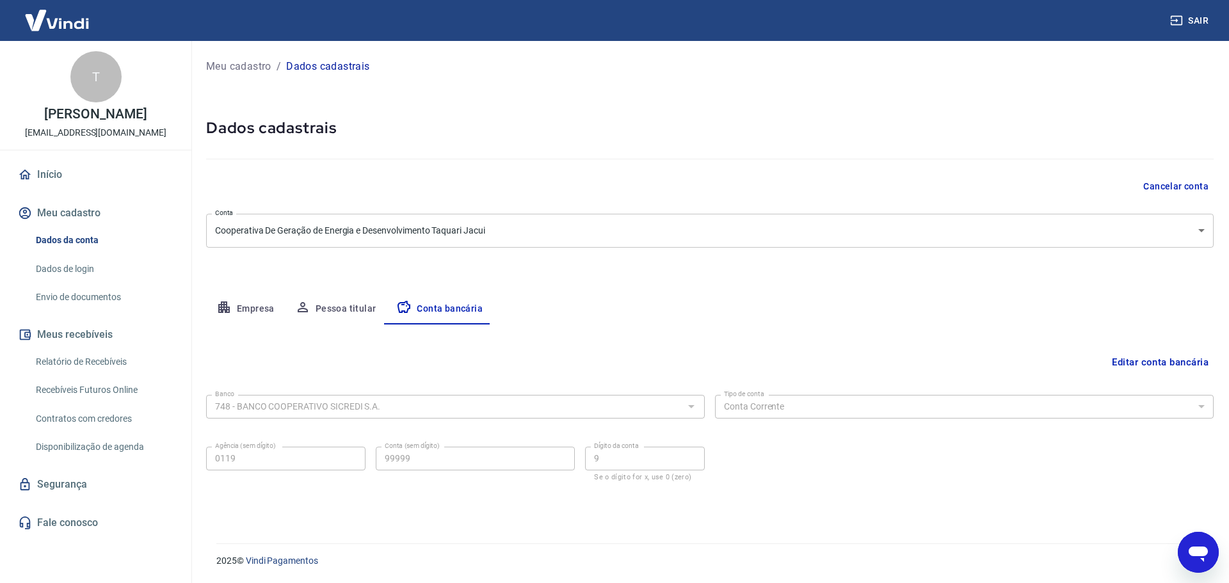
click at [325, 305] on button "Pessoa titular" at bounding box center [336, 309] width 102 height 31
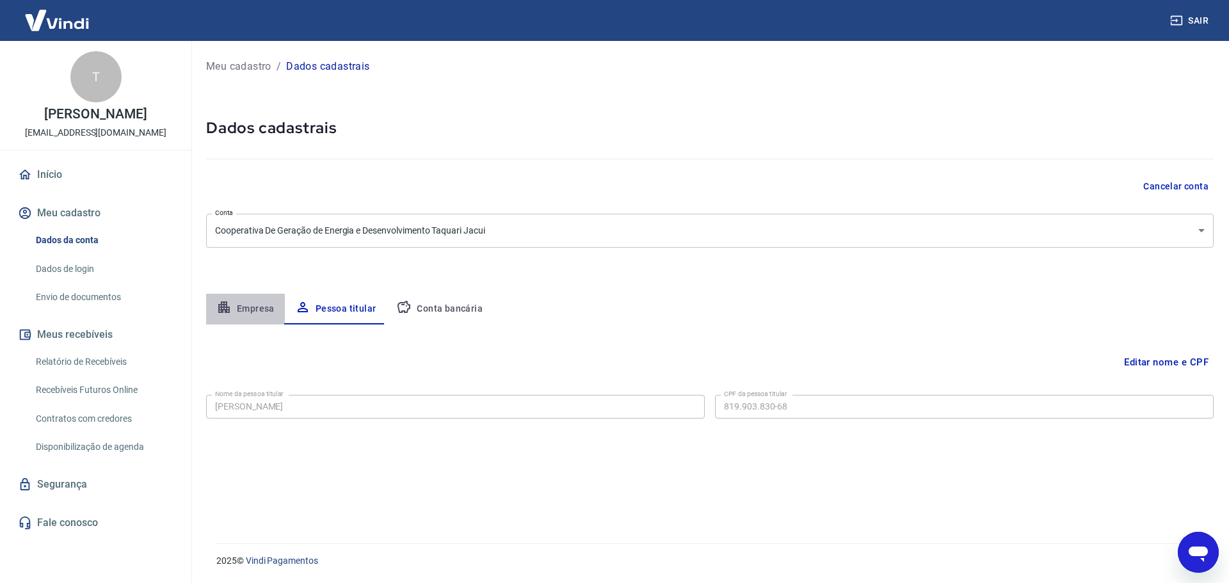
click at [246, 309] on button "Empresa" at bounding box center [245, 309] width 79 height 31
select select "RS"
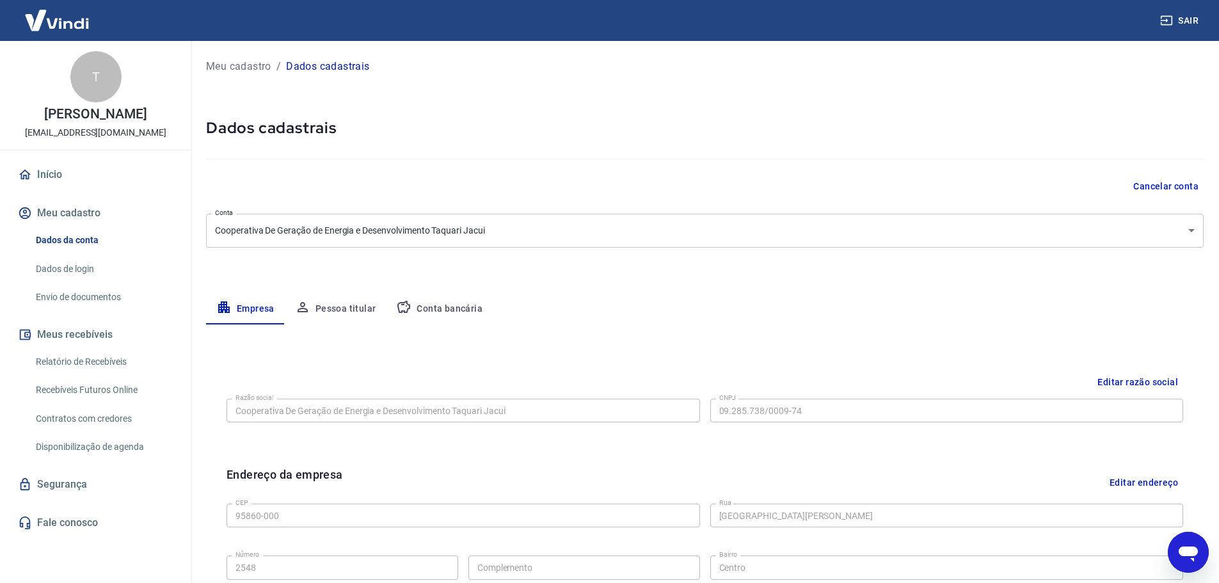
click at [1145, 382] on button "Editar razão social" at bounding box center [1137, 383] width 91 height 24
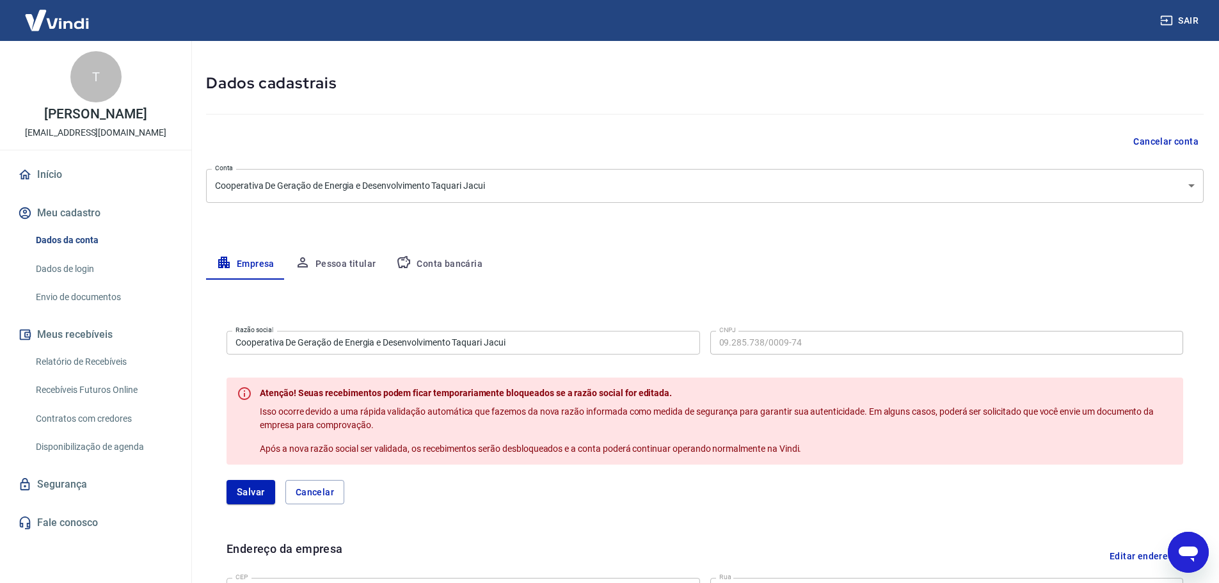
scroll to position [128, 0]
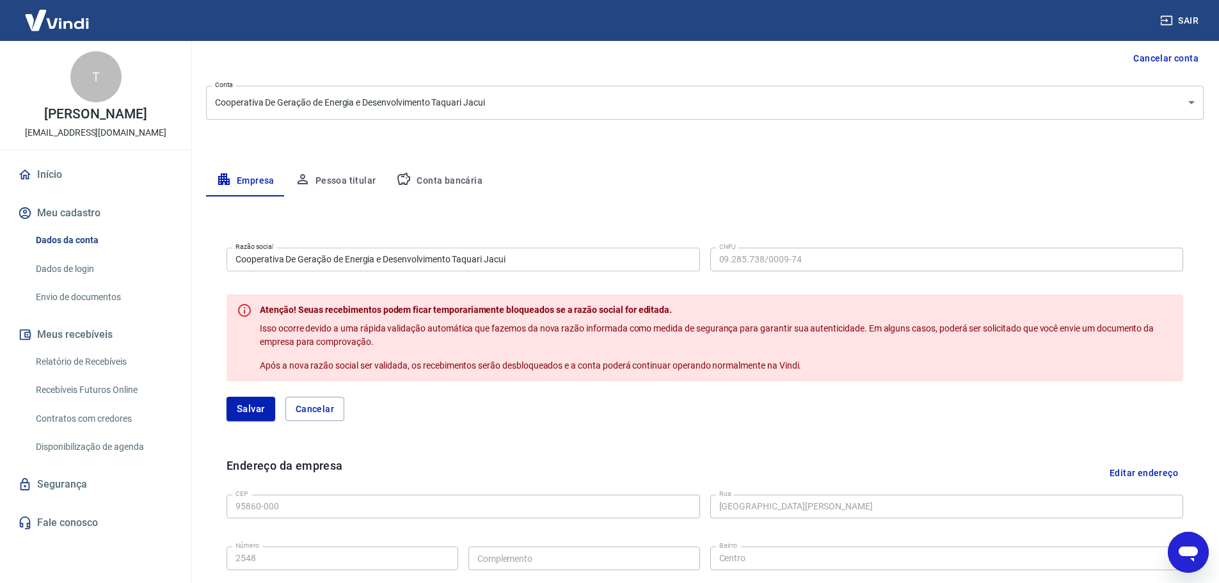
click at [311, 413] on button "Cancelar" at bounding box center [314, 409] width 59 height 24
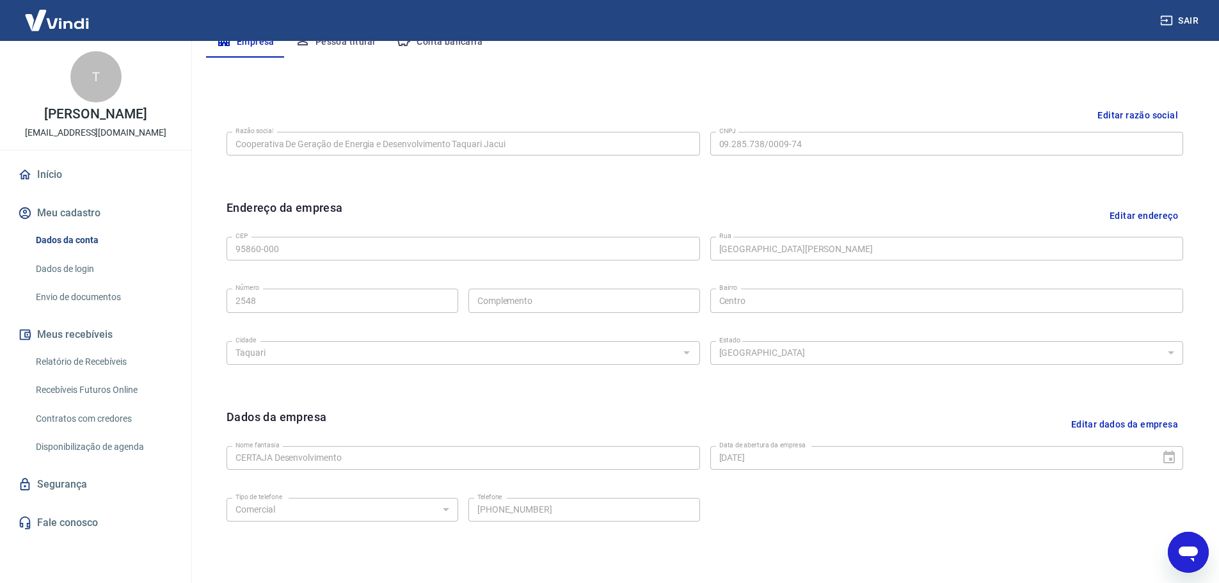
scroll to position [320, 0]
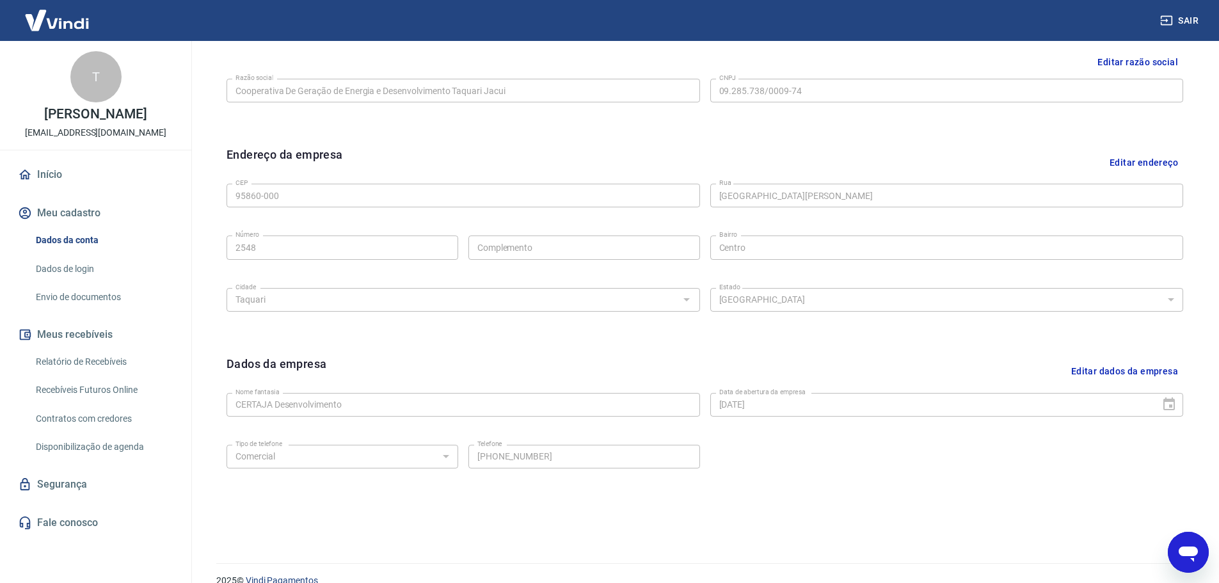
click at [1112, 372] on button "Editar dados da empresa" at bounding box center [1124, 371] width 117 height 33
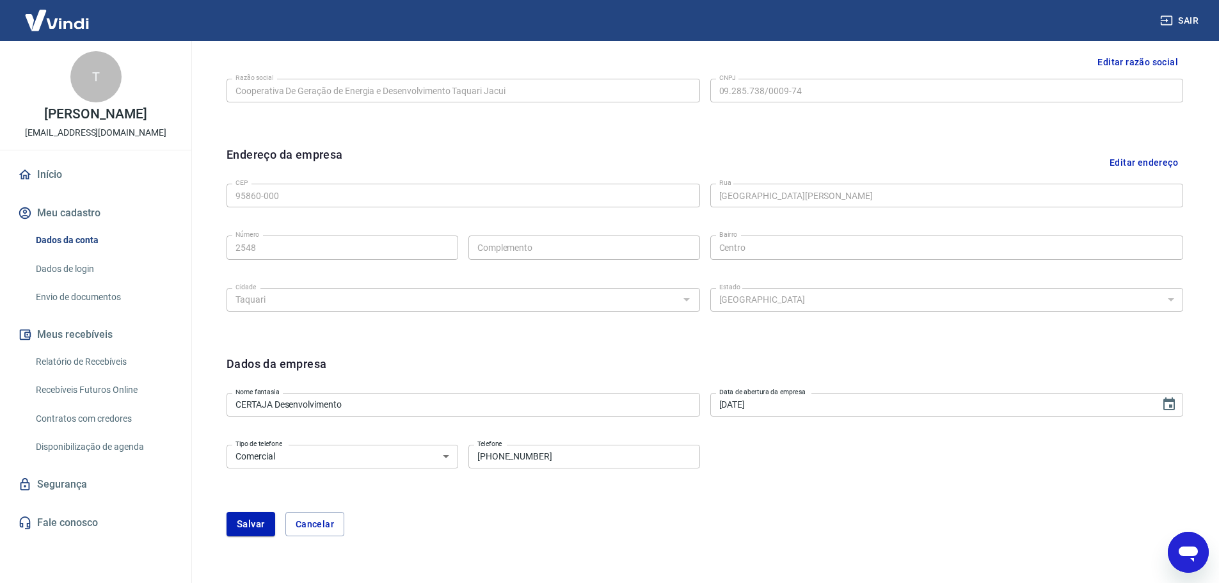
click at [453, 461] on select "Residencial Comercial" at bounding box center [343, 457] width 232 height 24
select select "home"
click at [227, 445] on select "Residencial Comercial" at bounding box center [343, 457] width 232 height 24
drag, startPoint x: 525, startPoint y: 459, endPoint x: 495, endPoint y: 459, distance: 29.4
click at [495, 459] on input "(51) 2181-0988" at bounding box center [584, 457] width 232 height 24
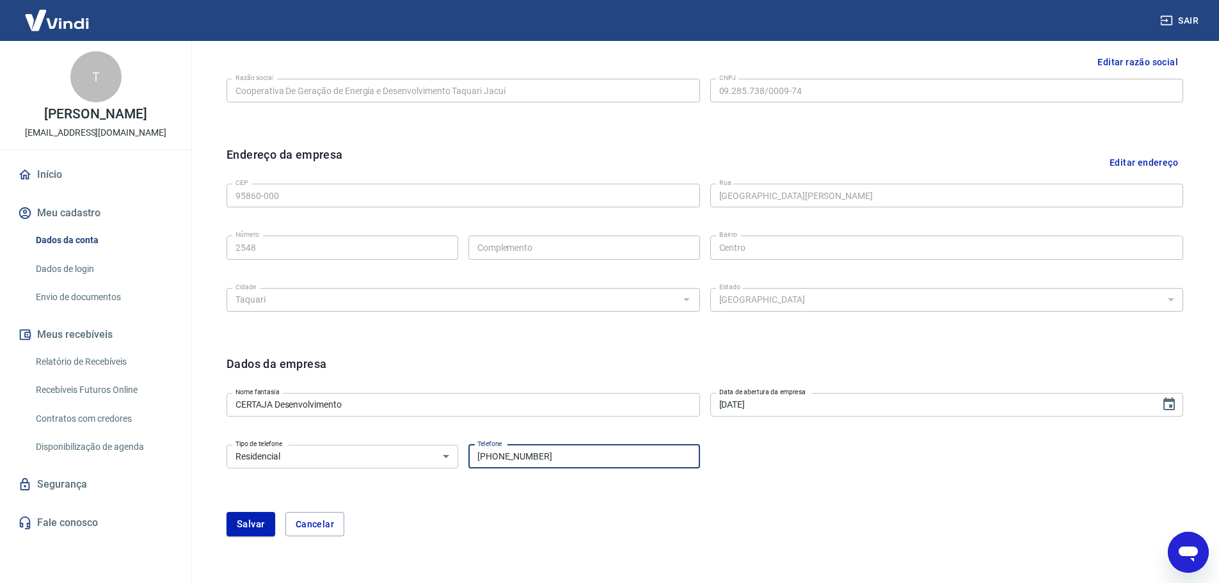
type input "[PHONE_NUMBER]"
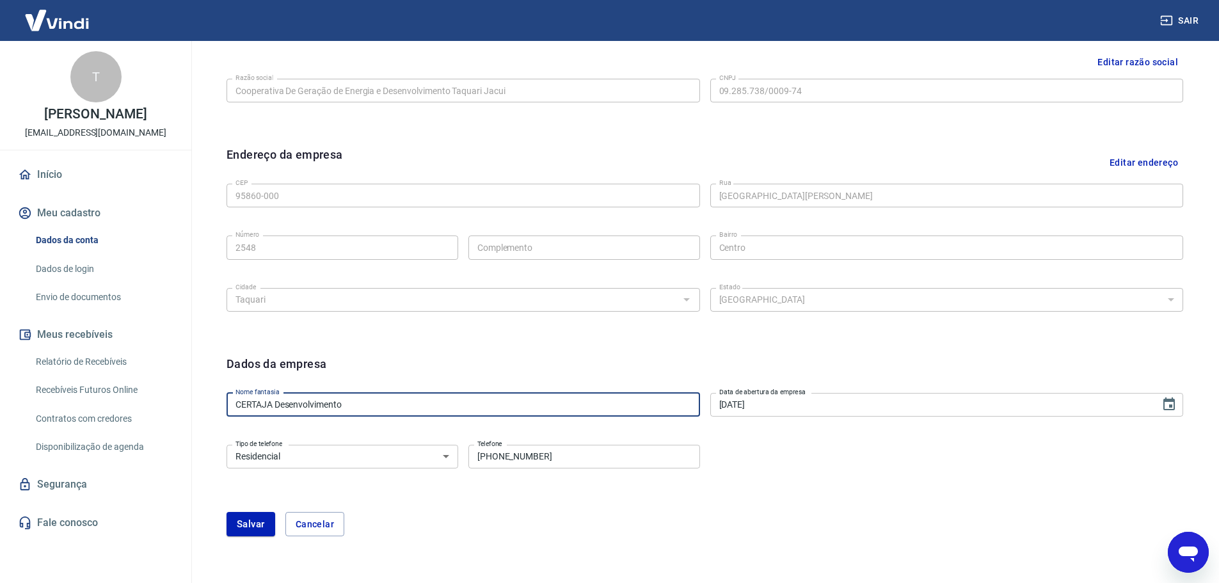
click at [401, 410] on input "CERTAJA Desenvolvimento" at bounding box center [464, 405] width 474 height 24
type input "CERTAJA Desenvolvimento (conta sem uso)"
click at [256, 523] on button "Salvar" at bounding box center [251, 524] width 49 height 24
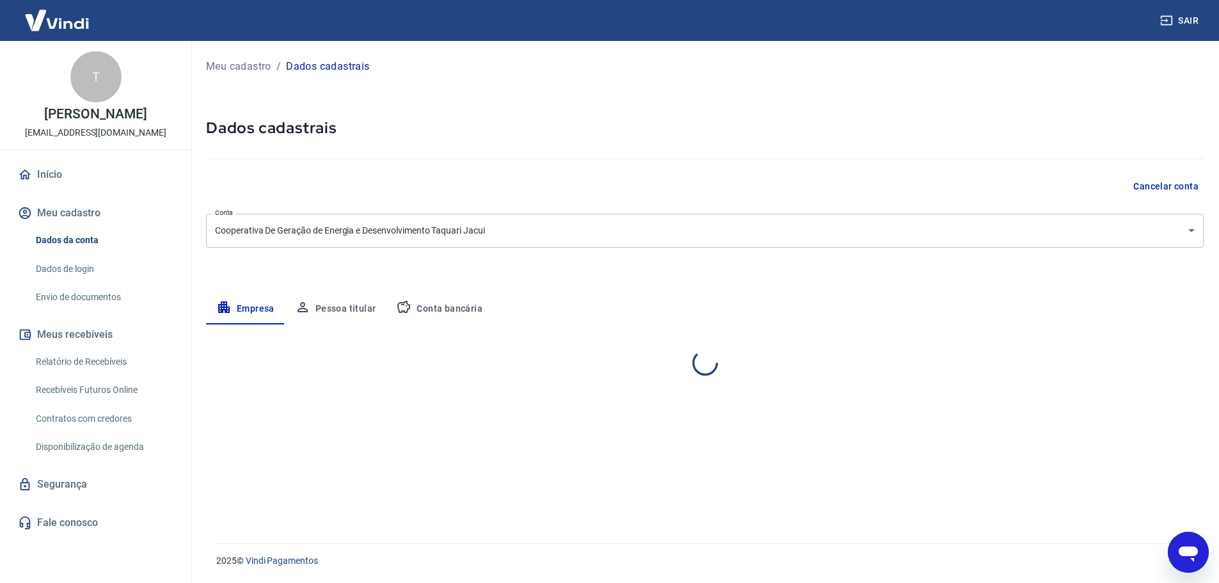
scroll to position [0, 0]
select select "RS"
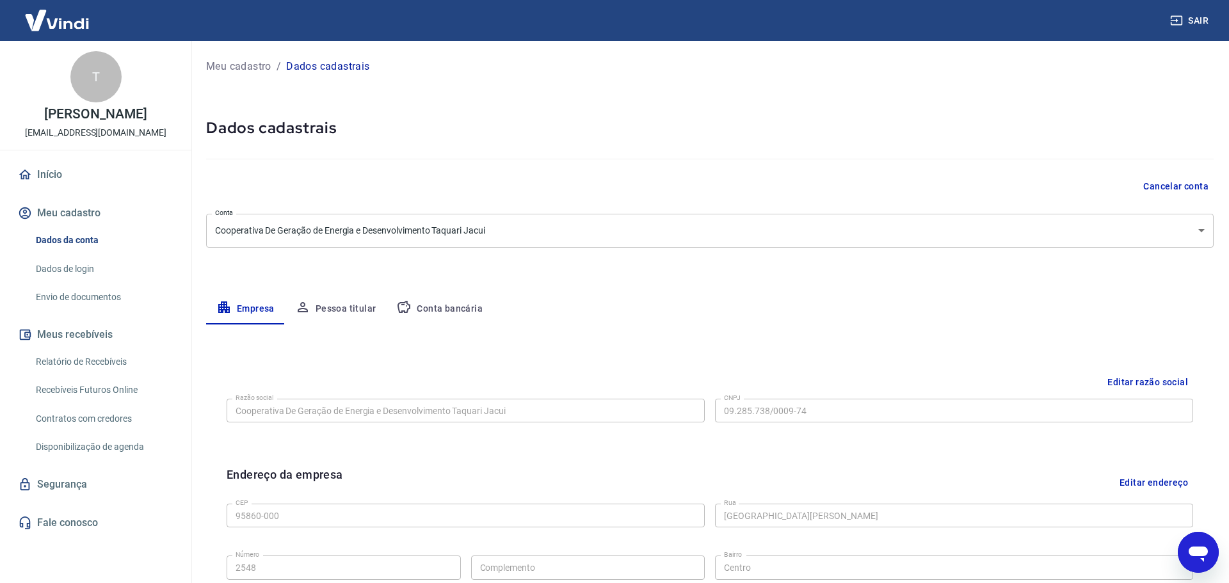
click at [718, 225] on body "Sair T Tiago Souza de Oliveira tiago.oliveira@certajaagro.com.br Início Meu cad…" at bounding box center [614, 291] width 1229 height 583
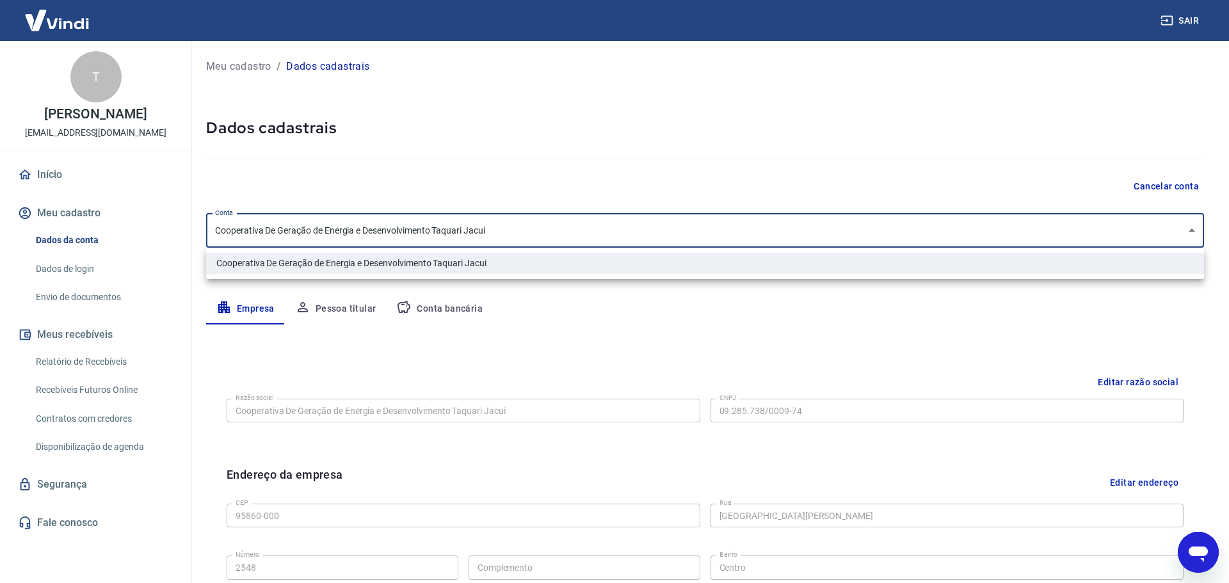
click at [718, 225] on div at bounding box center [614, 291] width 1229 height 583
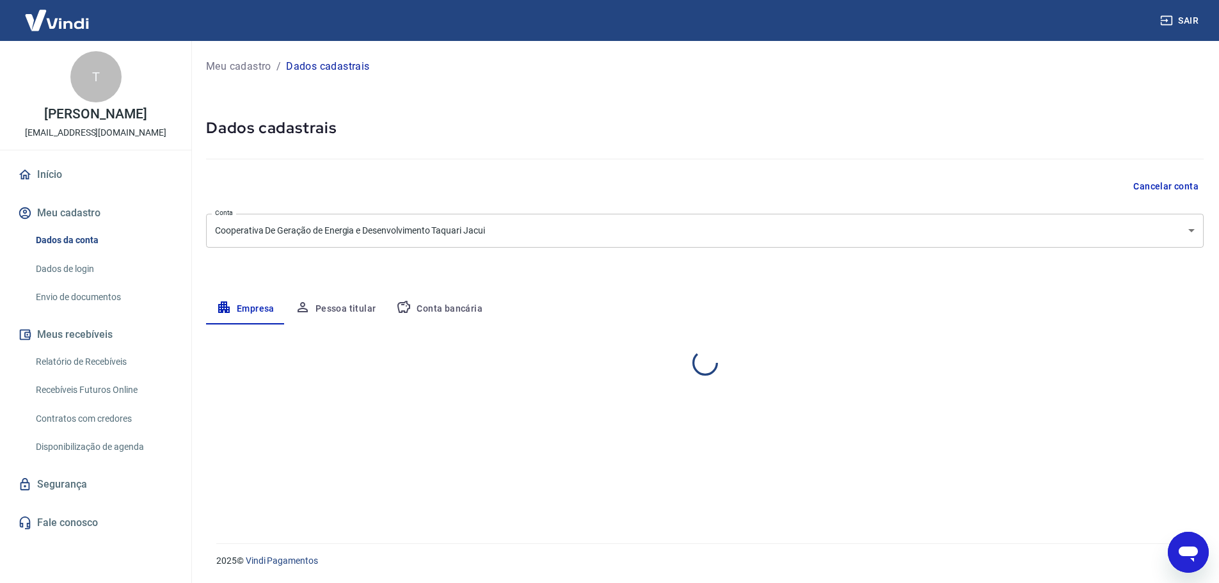
select select "RS"
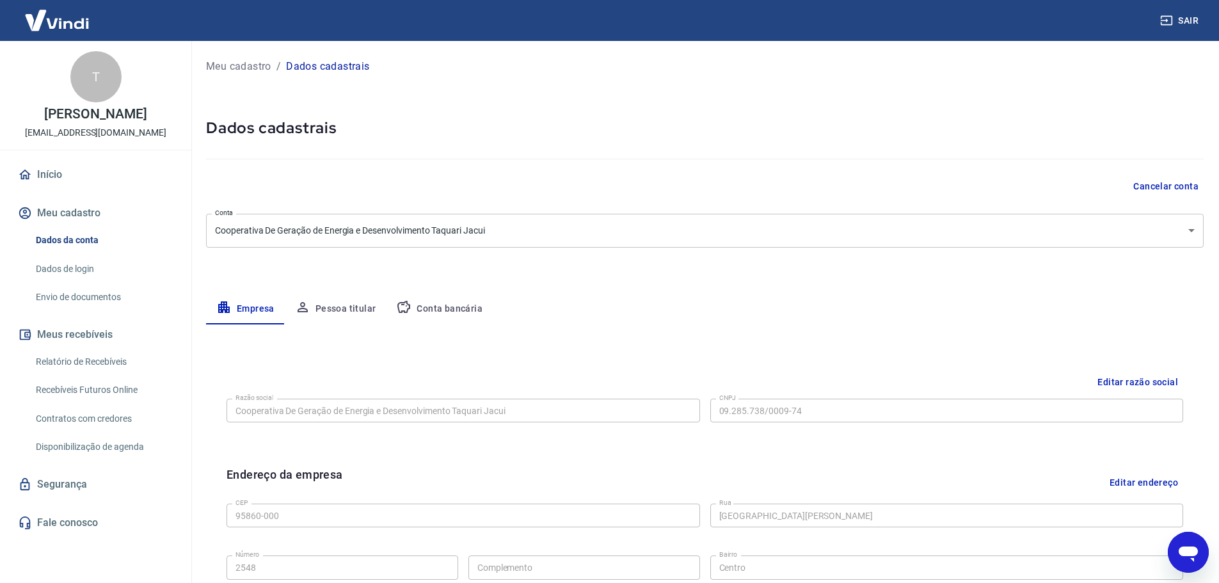
click at [67, 262] on link "Dados de login" at bounding box center [103, 269] width 145 height 26
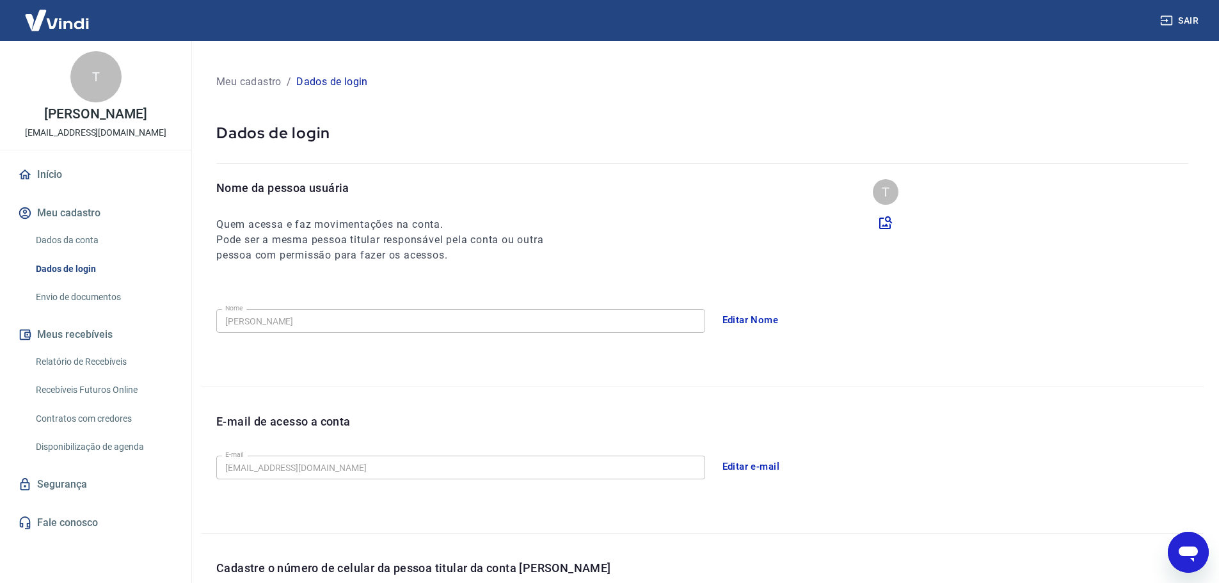
click at [747, 466] on button "Editar e-mail" at bounding box center [751, 466] width 72 height 27
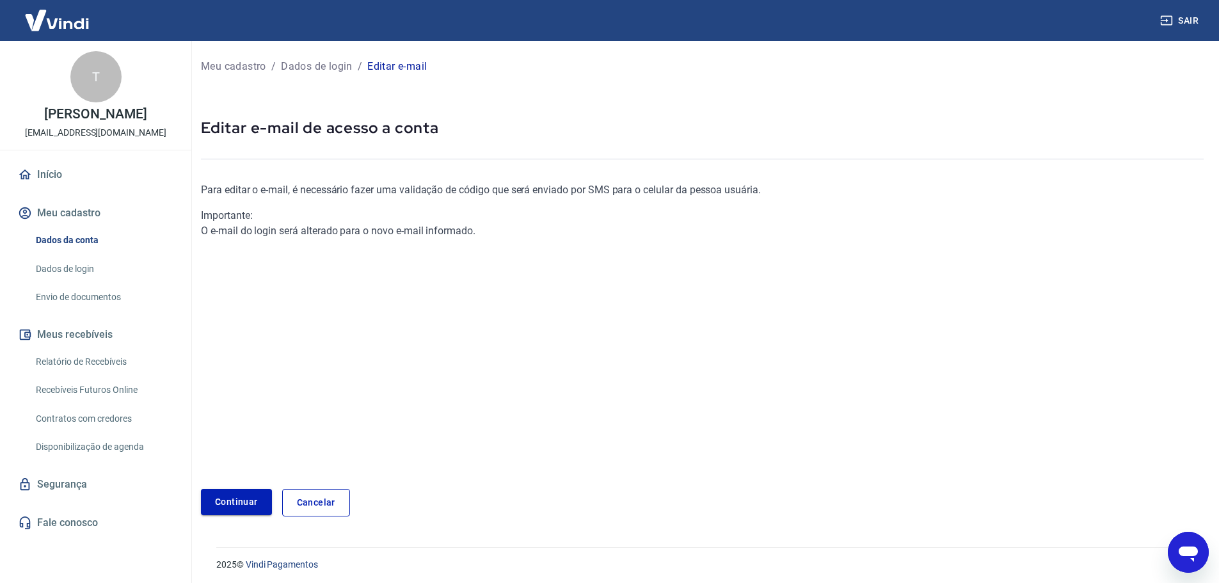
click at [228, 500] on link "Continuar" at bounding box center [236, 502] width 71 height 26
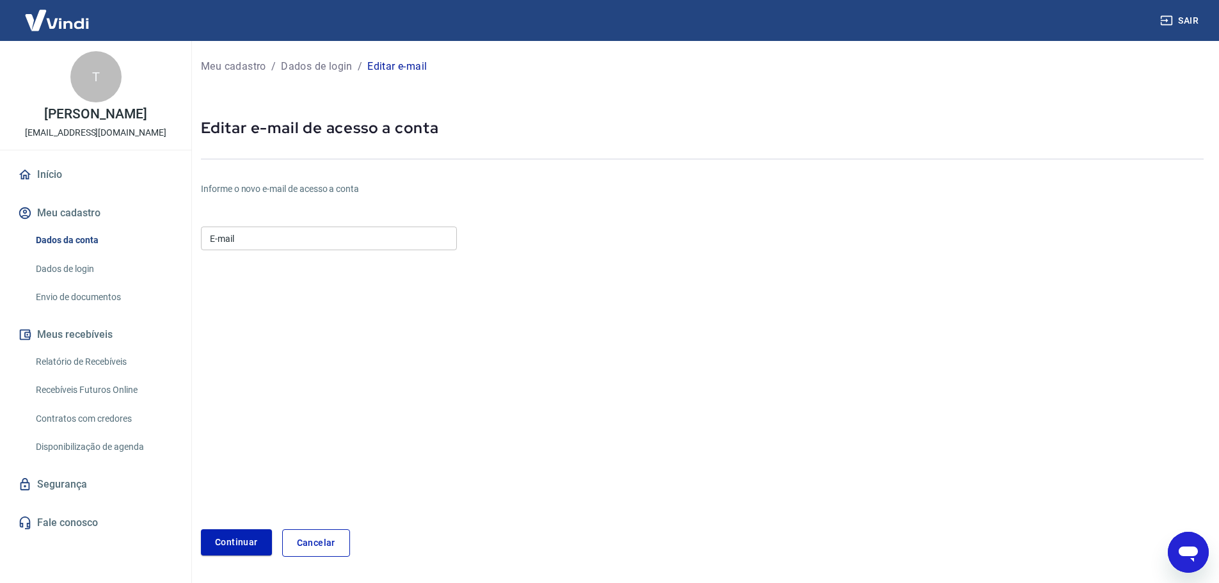
click at [319, 246] on input "E-mail" at bounding box center [329, 239] width 256 height 24
drag, startPoint x: 259, startPoint y: 238, endPoint x: 217, endPoint y: 236, distance: 41.6
click at [217, 236] on input "[EMAIL_ADDRESS][DOMAIN_NAME]" at bounding box center [329, 239] width 256 height 24
click at [356, 240] on input "grupo.ti@certajaagro.com.br" at bounding box center [329, 239] width 256 height 24
type input "grupo.ti@certajaagro.com.br"
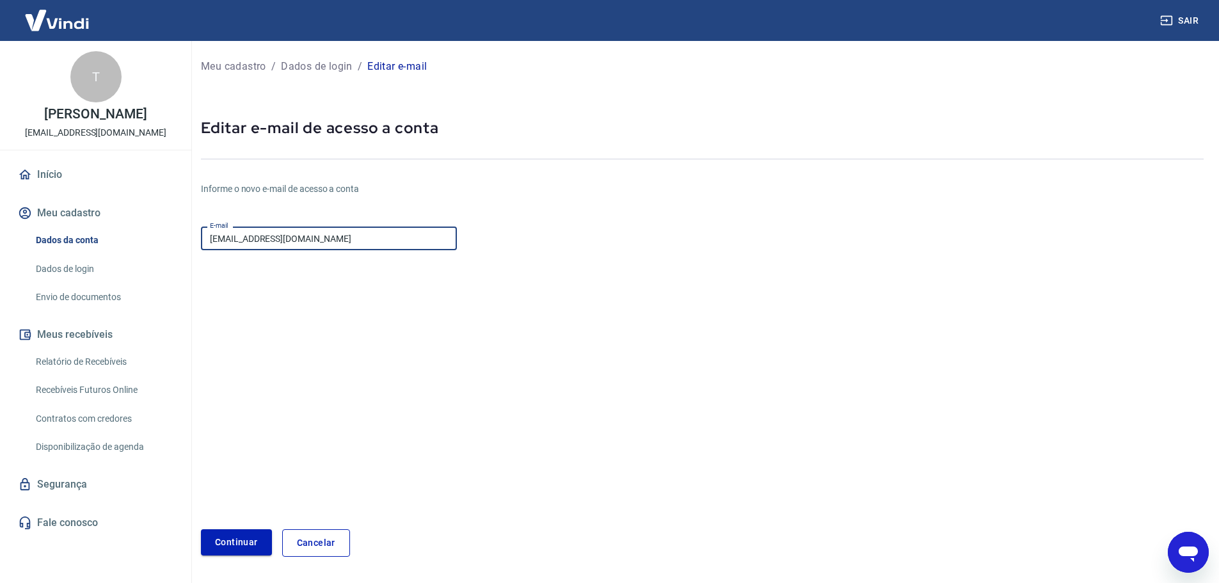
click at [241, 539] on button "Continuar" at bounding box center [236, 542] width 71 height 26
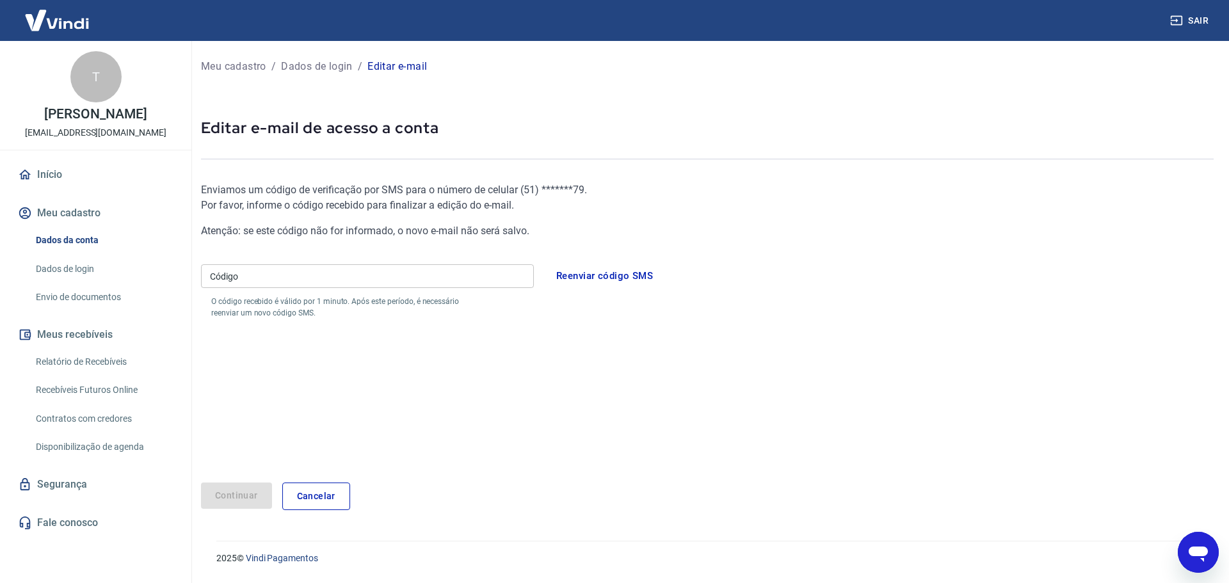
click at [422, 275] on input "Código" at bounding box center [367, 276] width 333 height 24
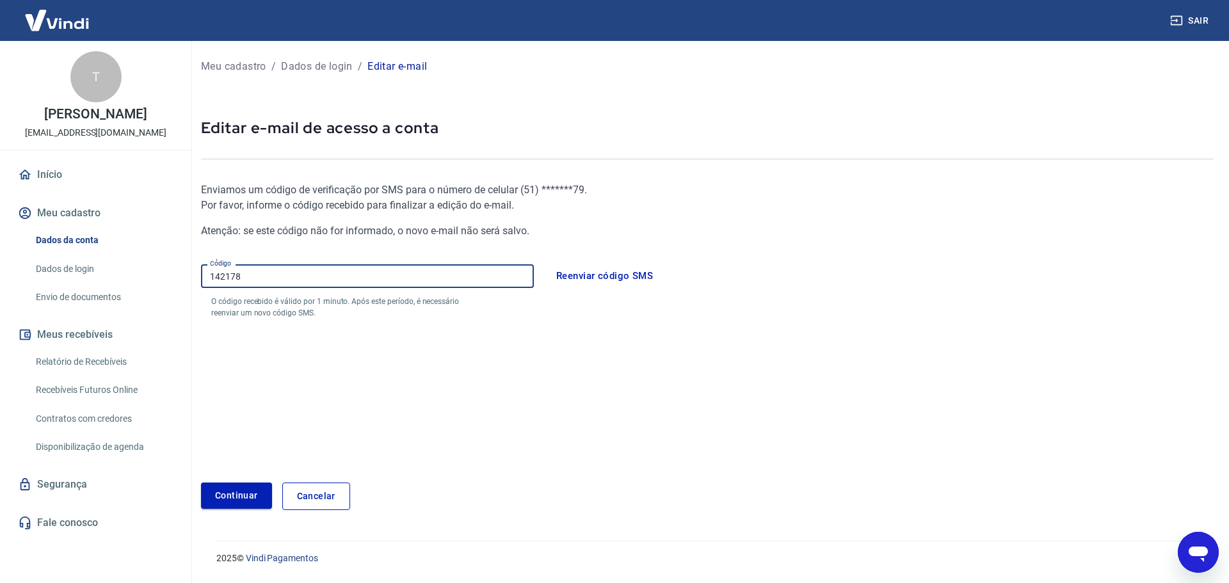
type input "142178"
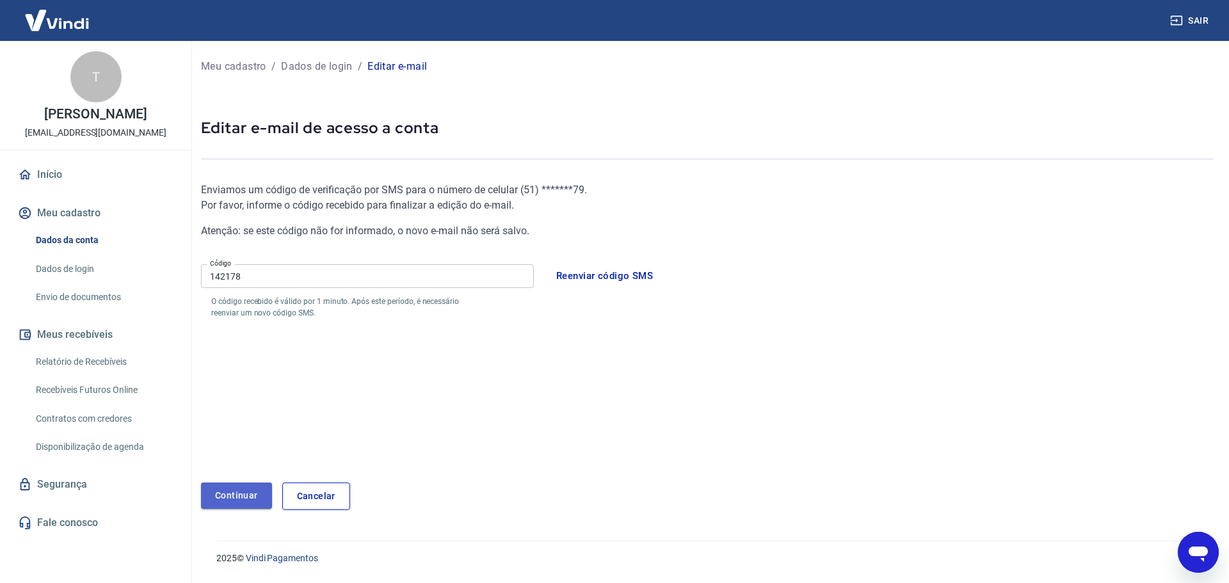
click at [248, 493] on button "Continuar" at bounding box center [236, 496] width 71 height 26
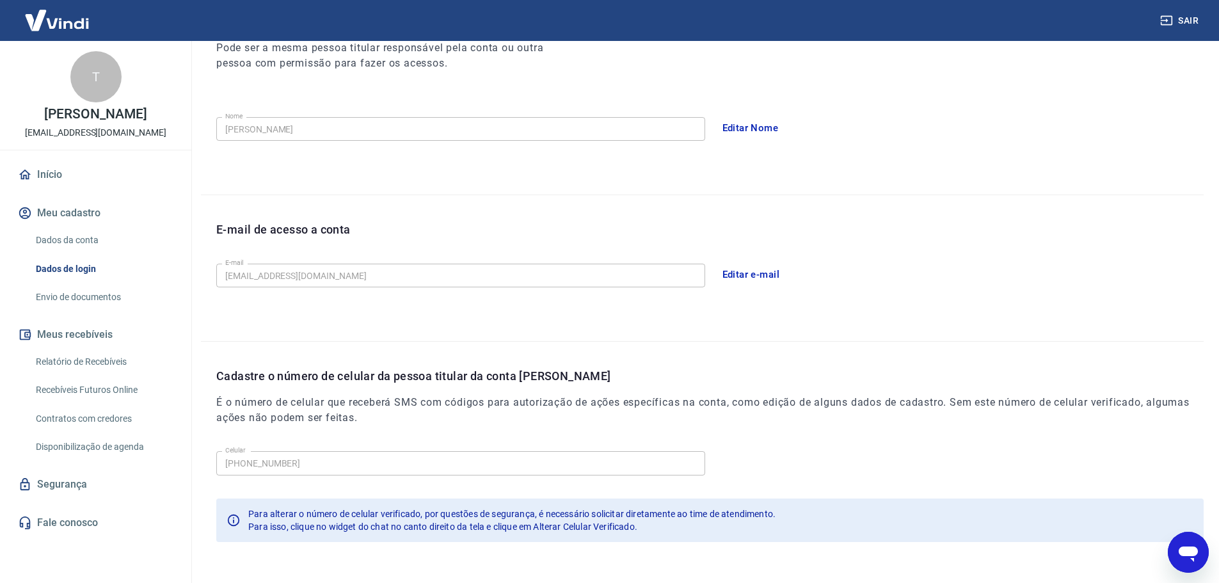
scroll to position [237, 0]
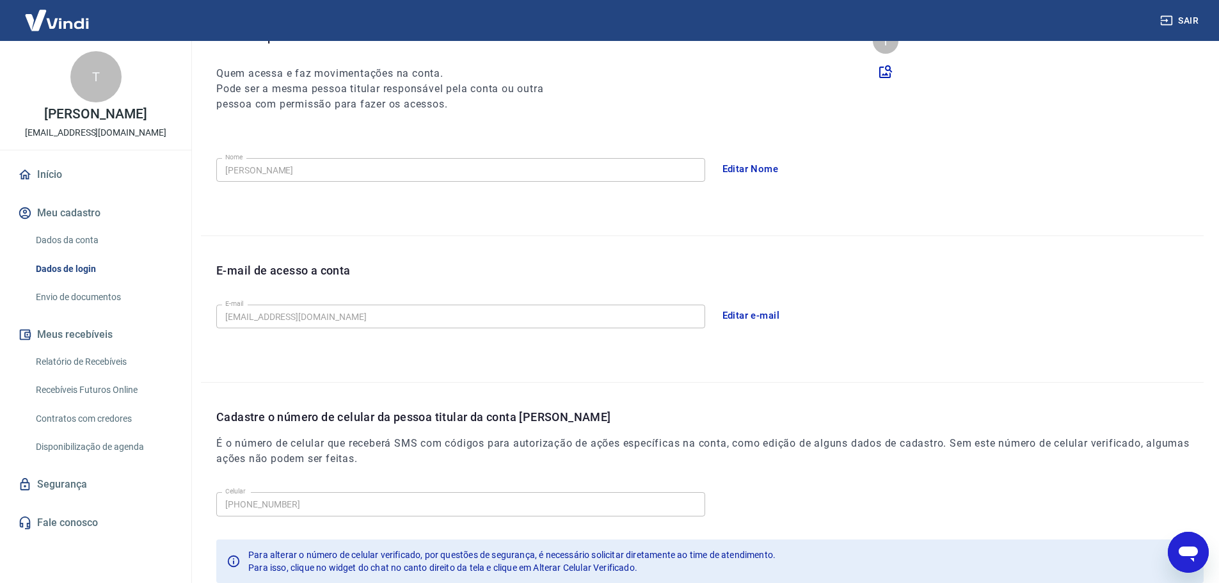
scroll to position [237, 0]
